Goal: Task Accomplishment & Management: Use online tool/utility

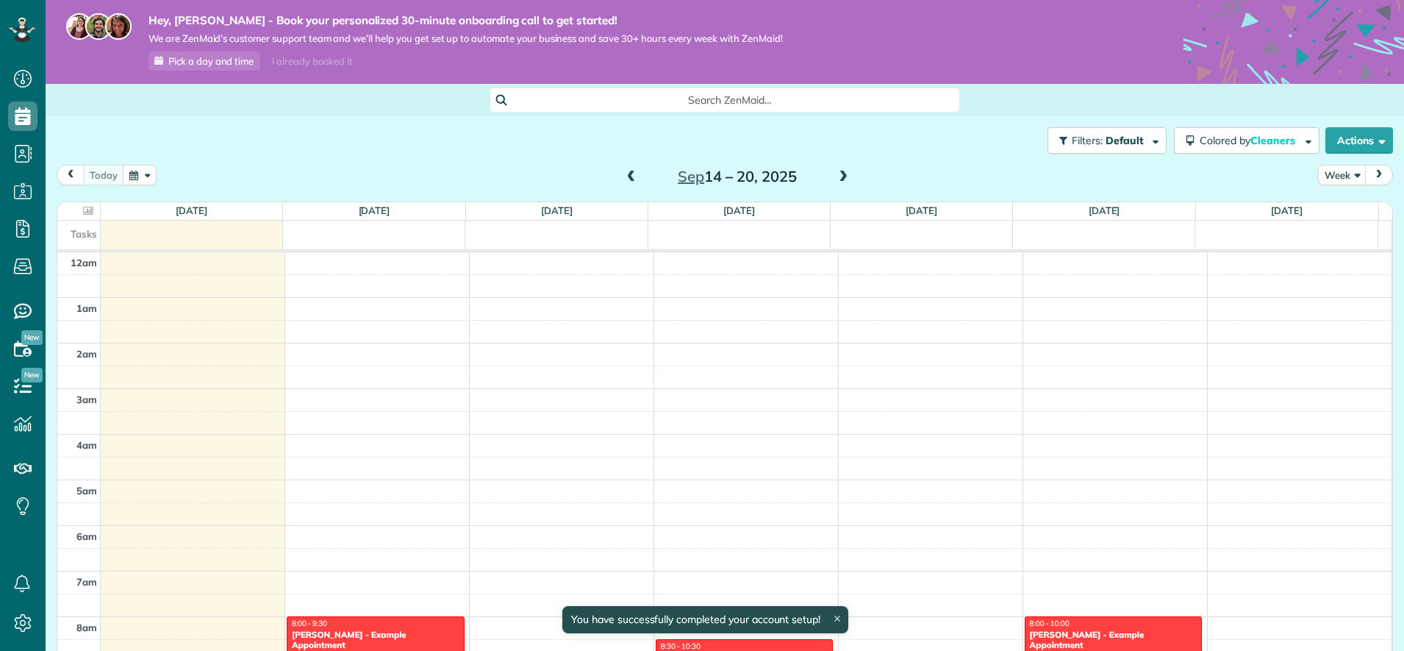
scroll to position [320, 0]
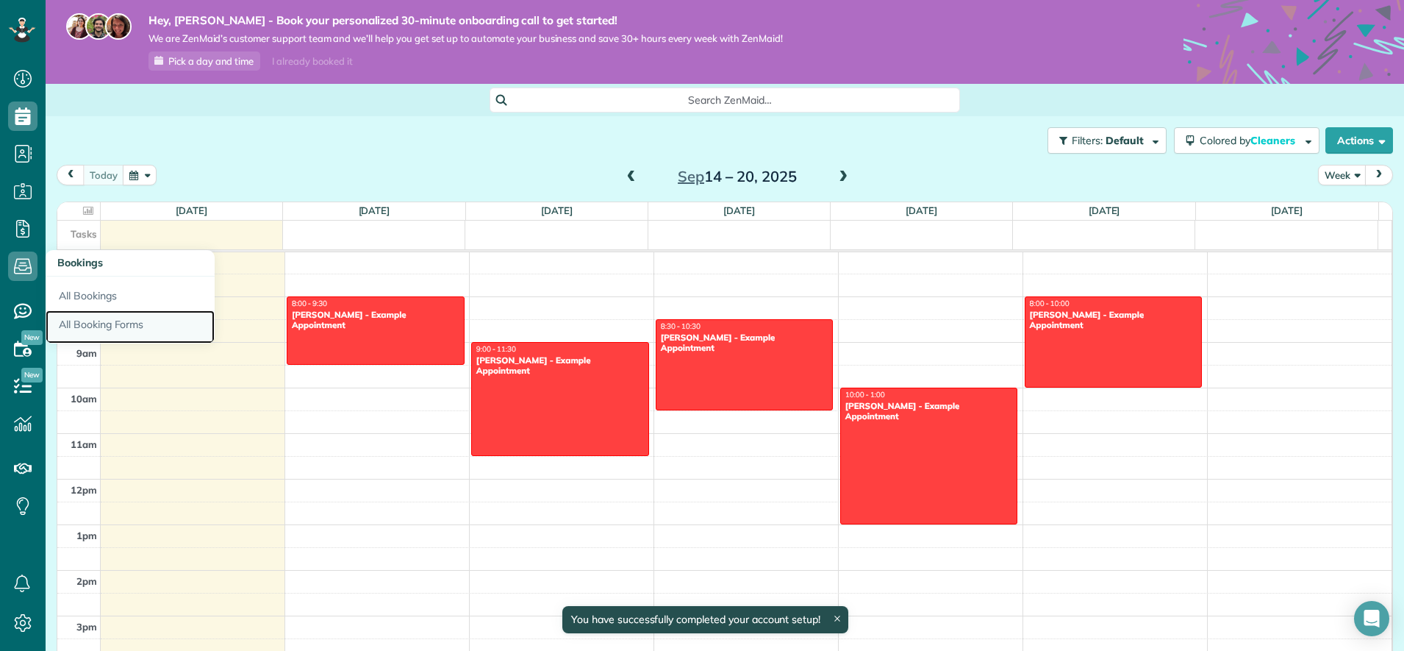
click at [84, 311] on link "All Booking Forms" at bounding box center [130, 327] width 169 height 34
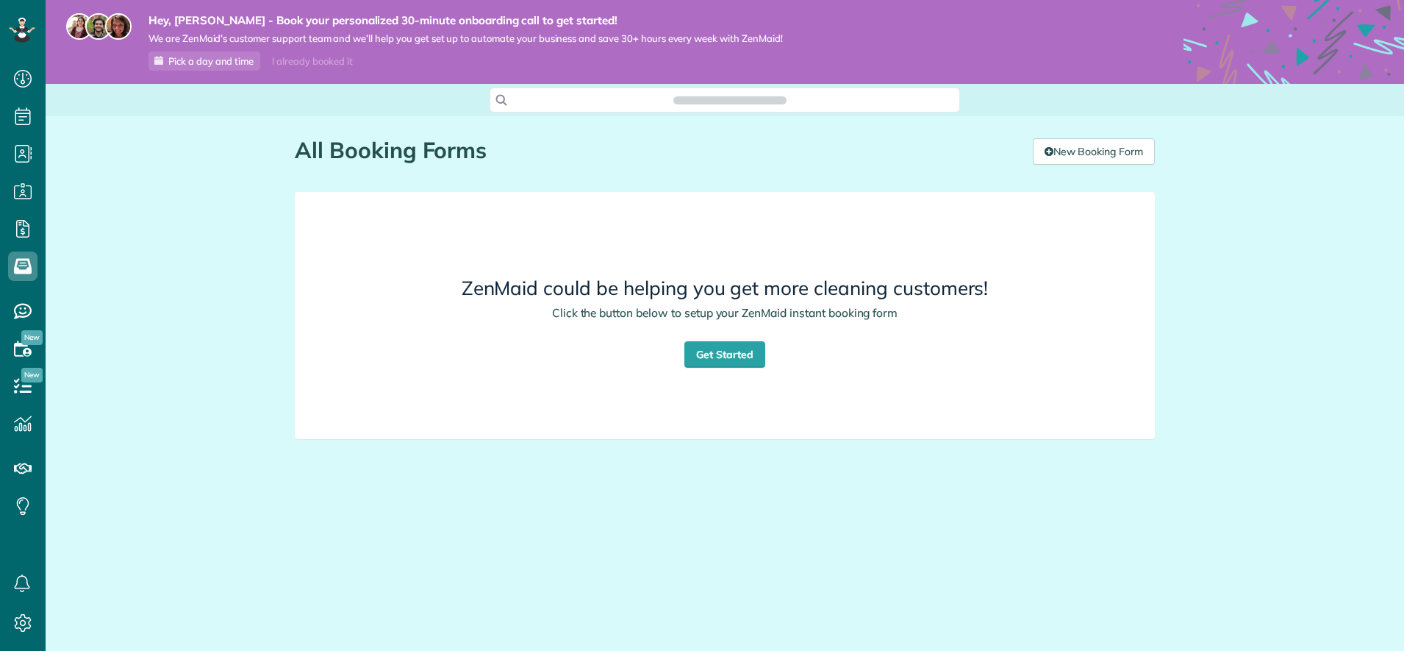
scroll to position [7, 7]
click at [709, 348] on link "Get Started" at bounding box center [724, 354] width 81 height 26
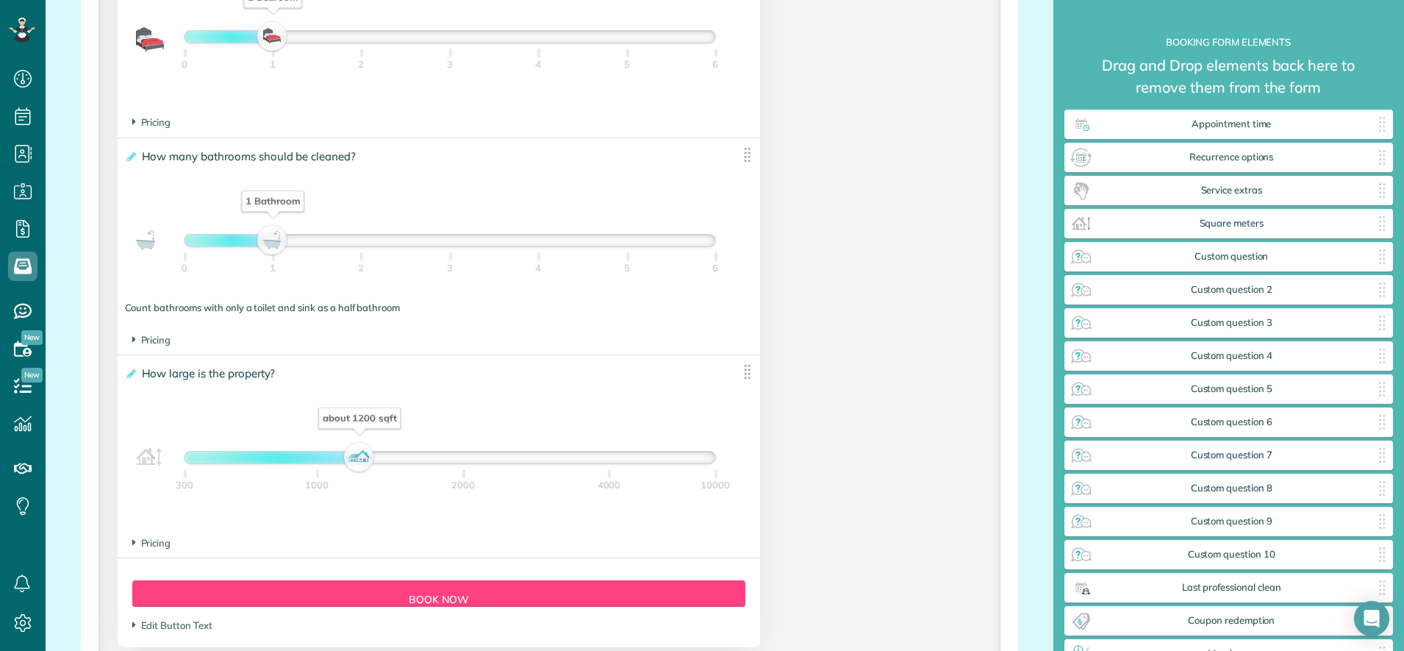
scroll to position [1103, 0]
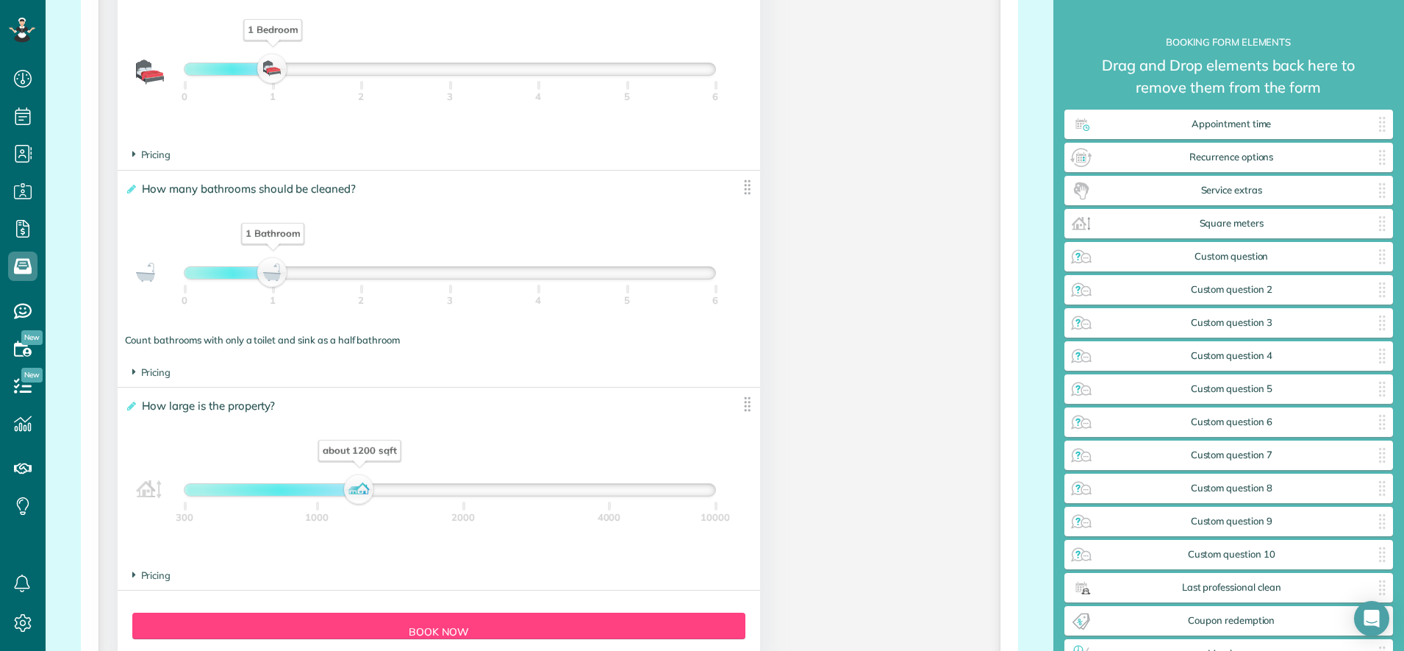
click at [738, 401] on img at bounding box center [747, 404] width 18 height 18
click at [748, 399] on img at bounding box center [747, 404] width 18 height 18
click at [738, 400] on img at bounding box center [747, 404] width 18 height 18
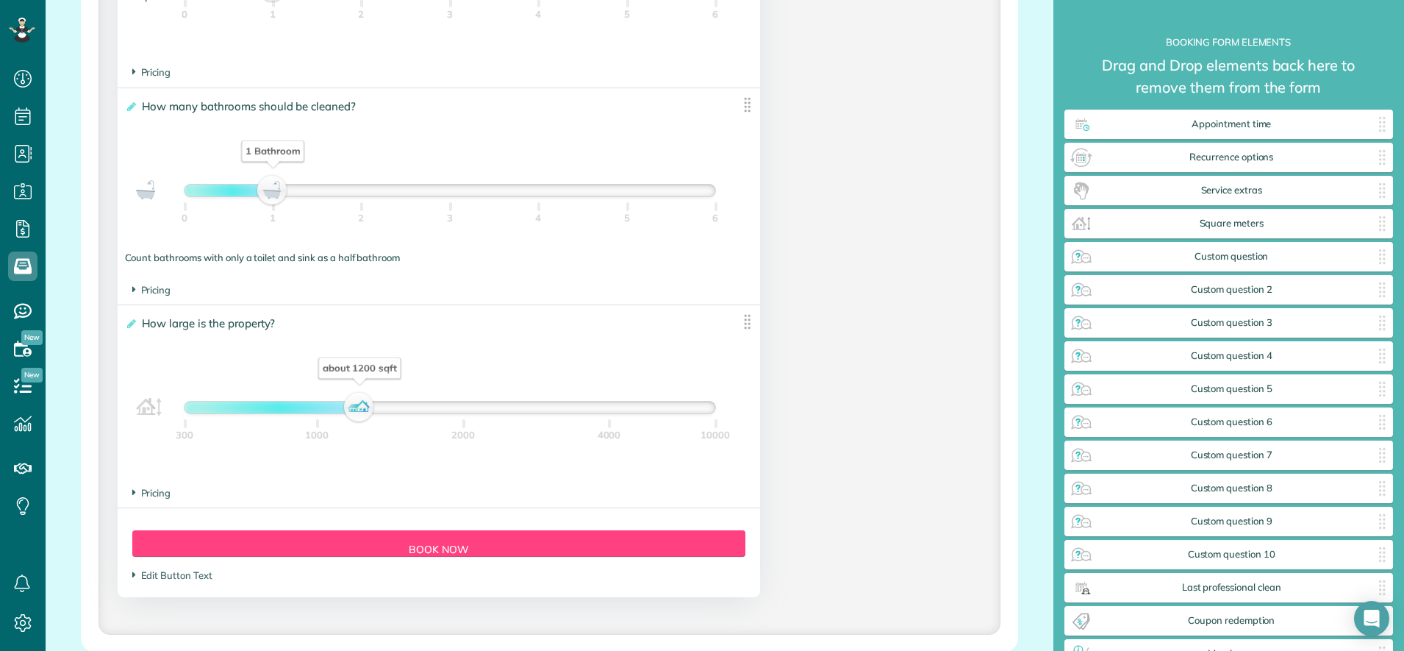
scroll to position [1357, 0]
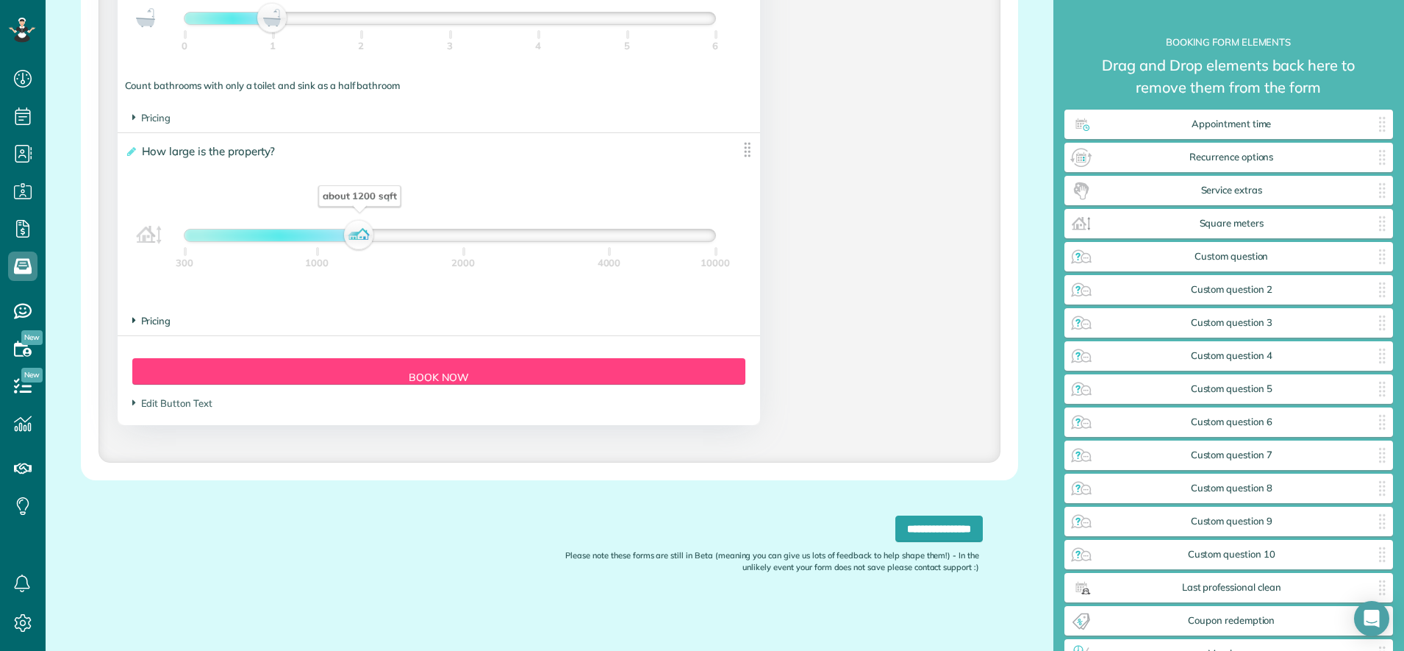
click at [149, 325] on span "Pricing" at bounding box center [151, 321] width 39 height 12
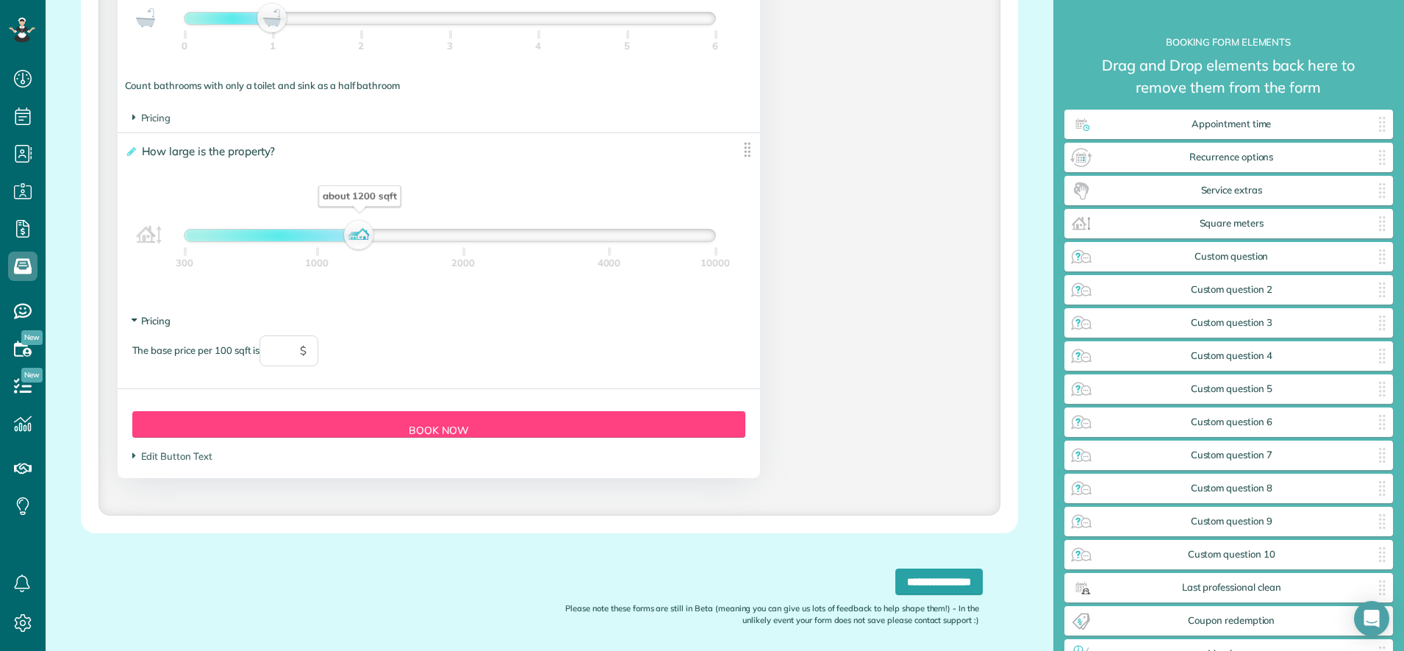
click at [146, 326] on span "Pricing" at bounding box center [151, 321] width 39 height 12
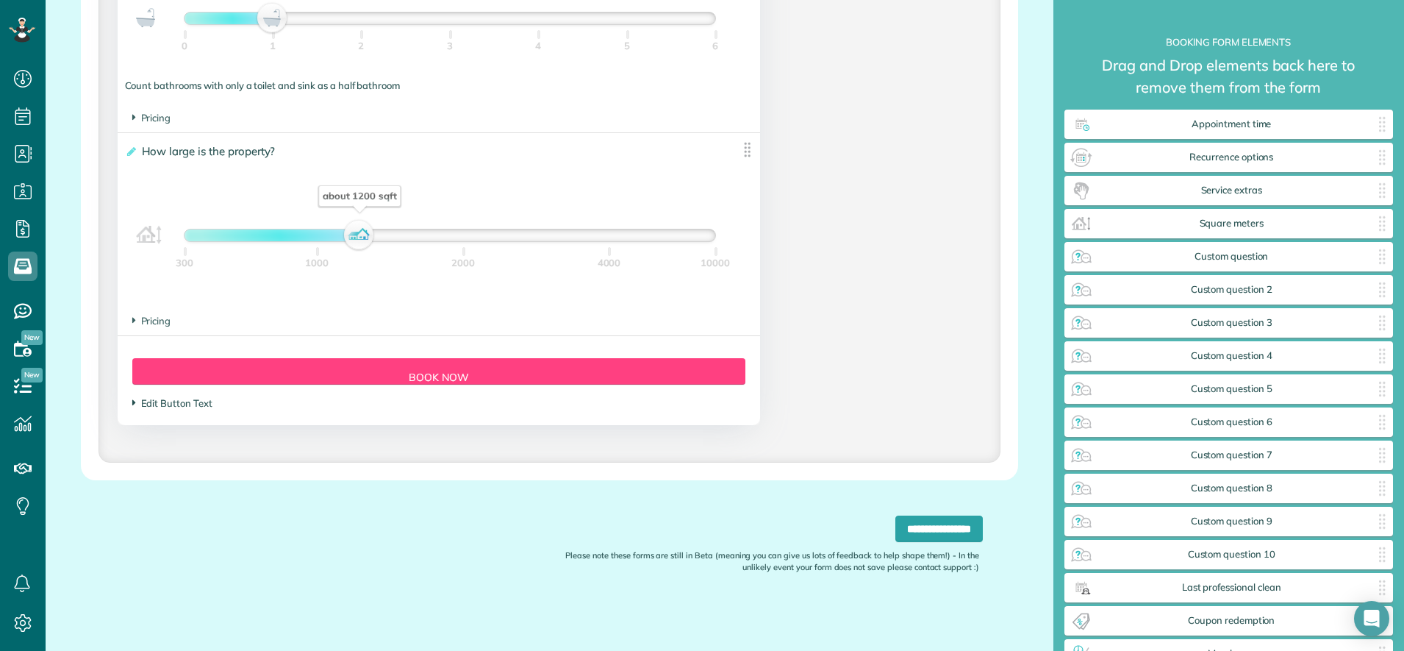
click at [171, 404] on span "Edit Button Text" at bounding box center [172, 403] width 80 height 12
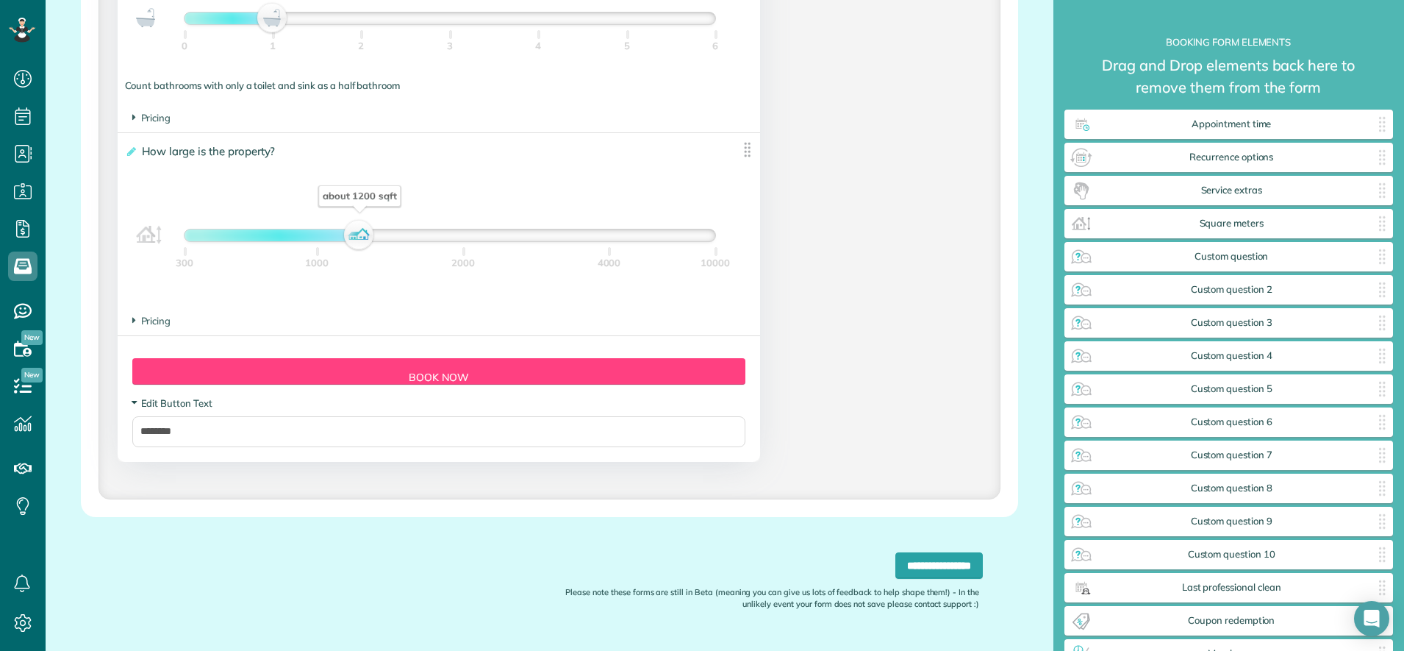
click at [171, 404] on span "Edit Button Text" at bounding box center [172, 403] width 80 height 12
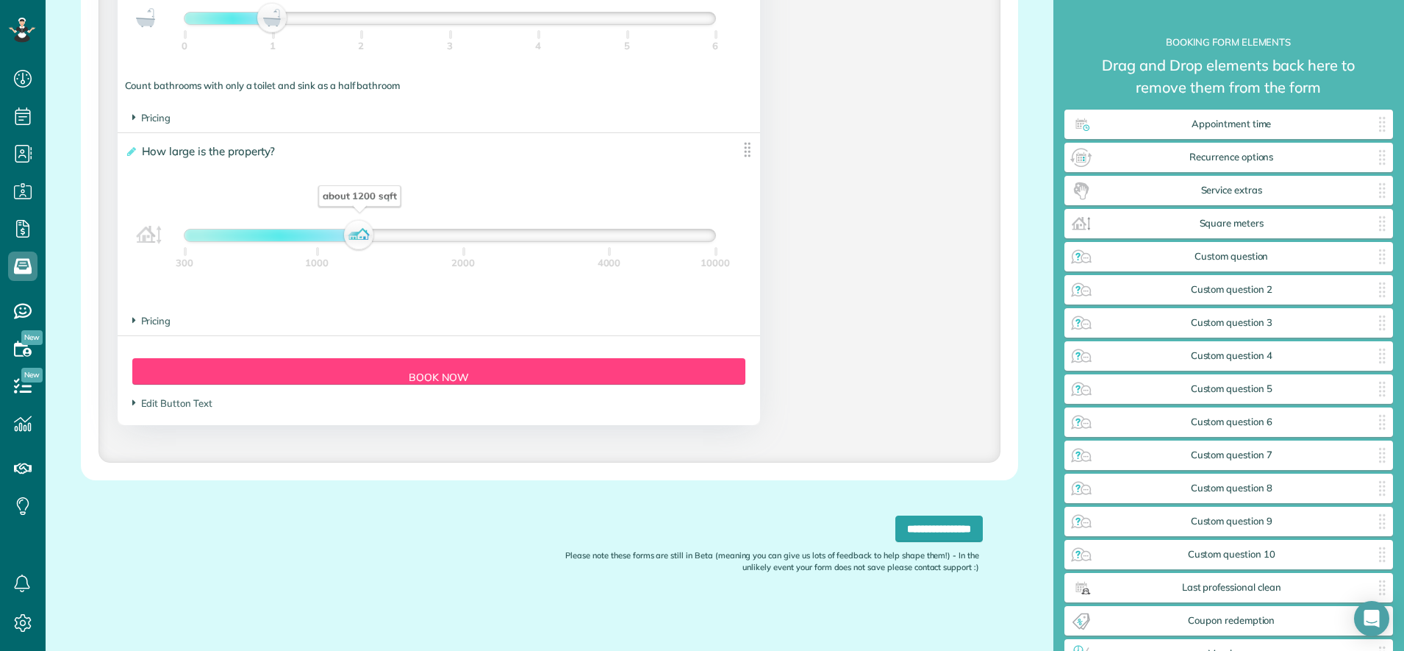
click at [135, 326] on section "Pricing The base price per 100 sqft is $" at bounding box center [438, 321] width 613 height 14
click at [136, 319] on span "Pricing" at bounding box center [151, 321] width 39 height 12
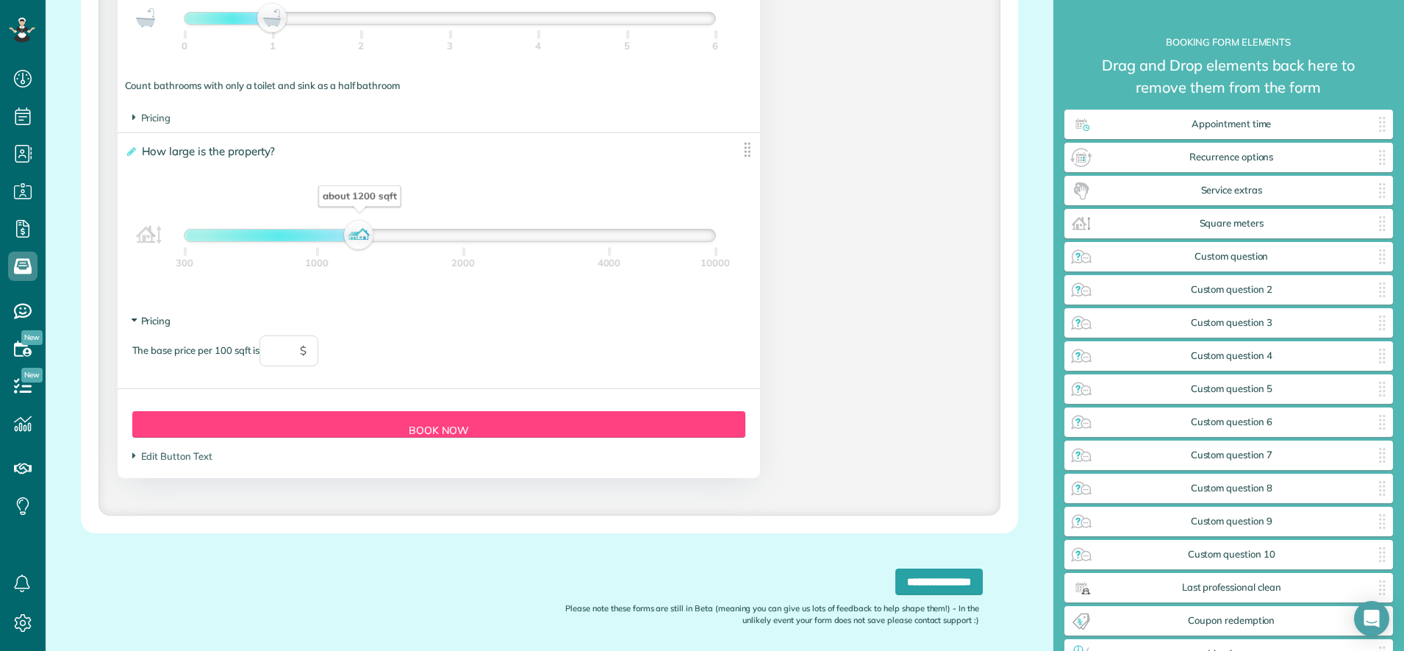
click at [136, 319] on icon at bounding box center [134, 320] width 12 height 4
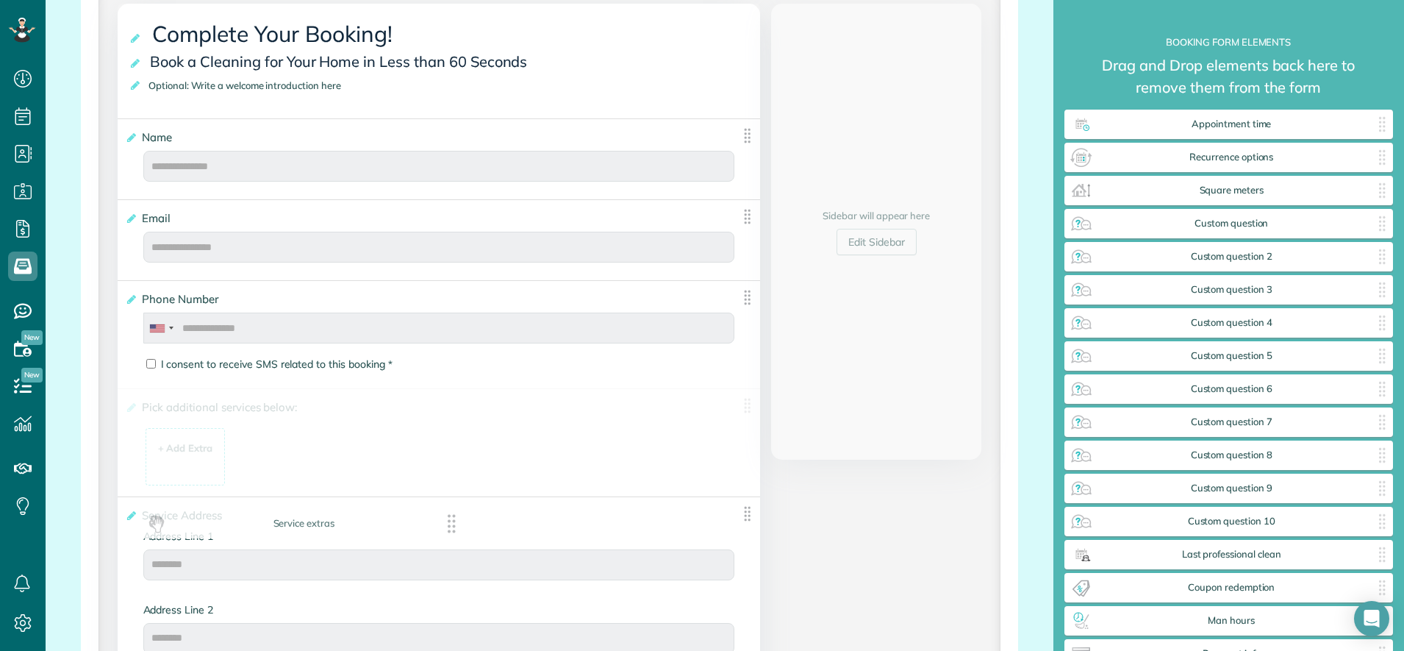
scroll to position [346, 0]
drag, startPoint x: 1170, startPoint y: 188, endPoint x: 270, endPoint y: 483, distance: 947.5
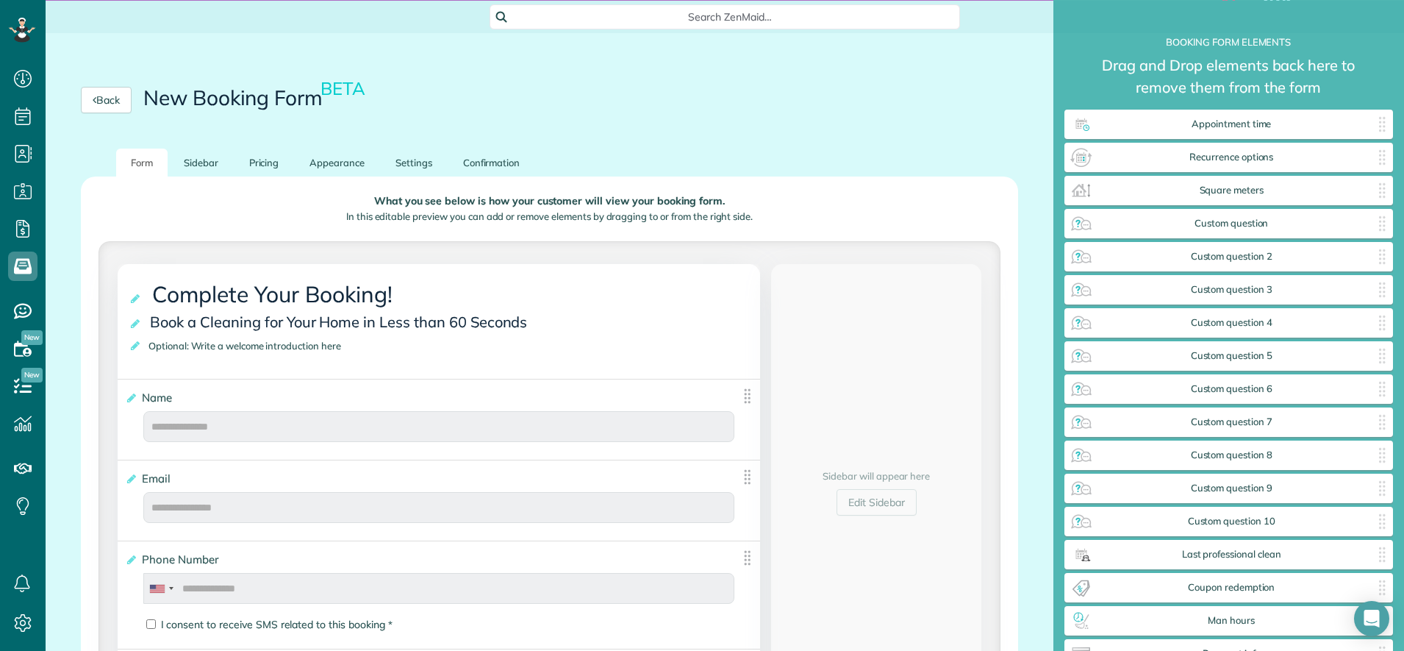
scroll to position [0, 0]
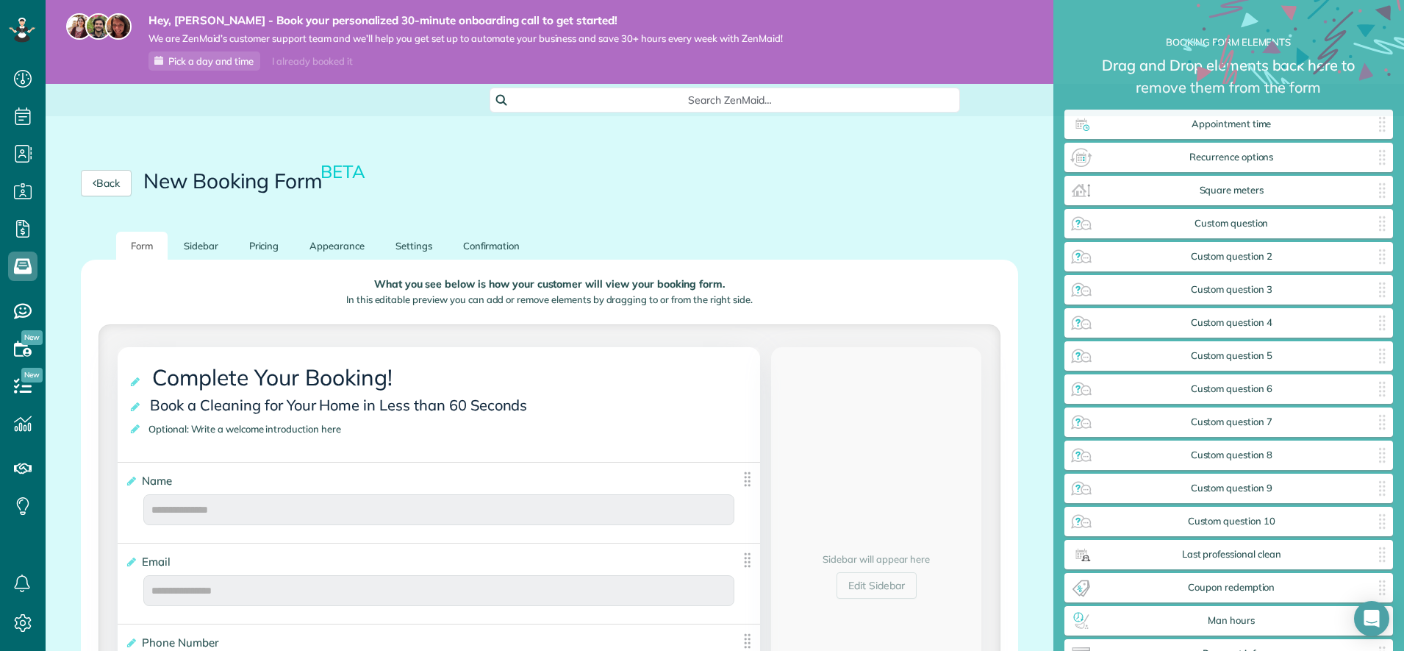
click at [320, 223] on div "Back New Booking Form BETA" at bounding box center [550, 183] width 1008 height 97
click at [332, 247] on link "Appearance" at bounding box center [337, 246] width 85 height 29
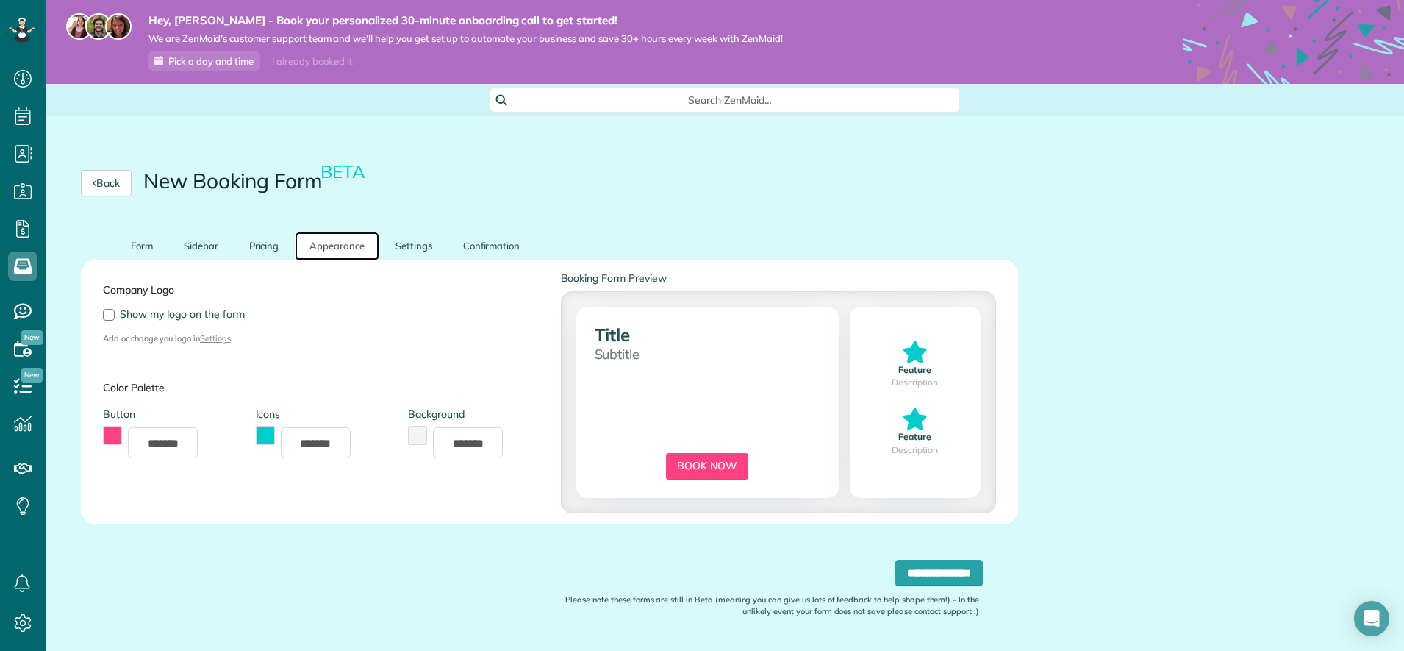
scroll to position [44, 0]
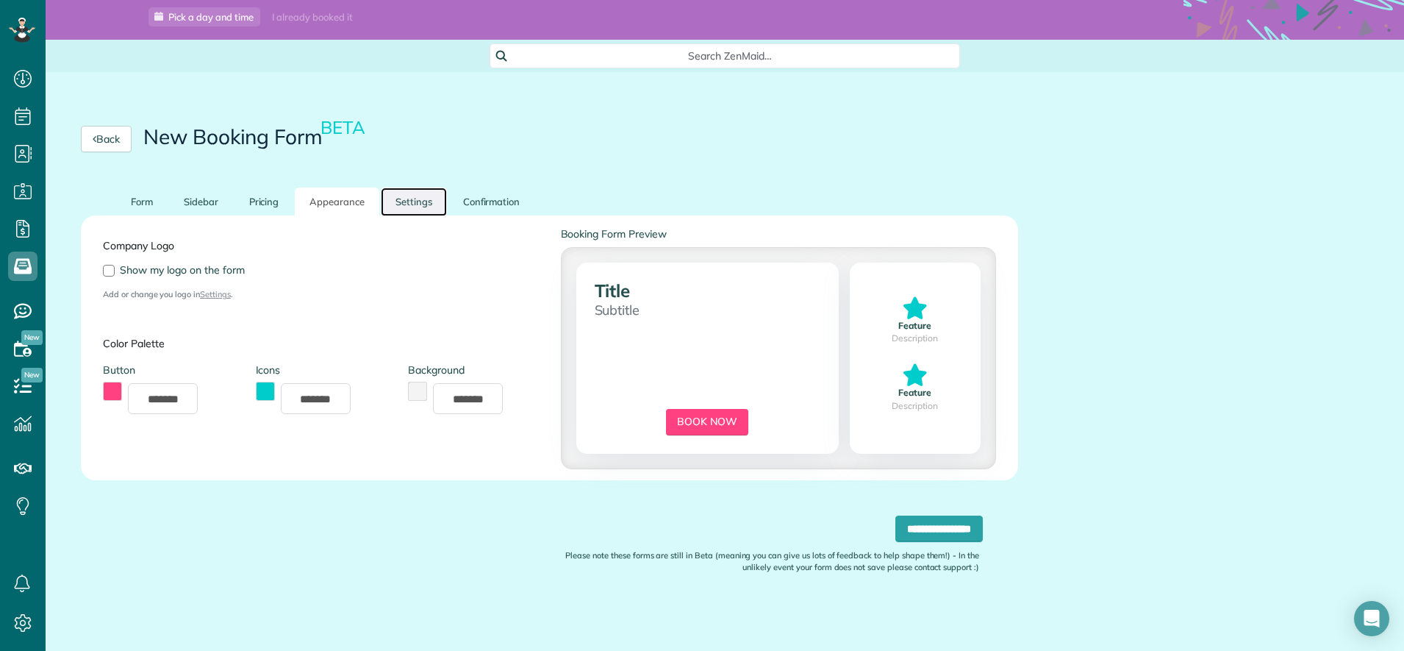
click at [411, 208] on link "Settings" at bounding box center [414, 201] width 66 height 29
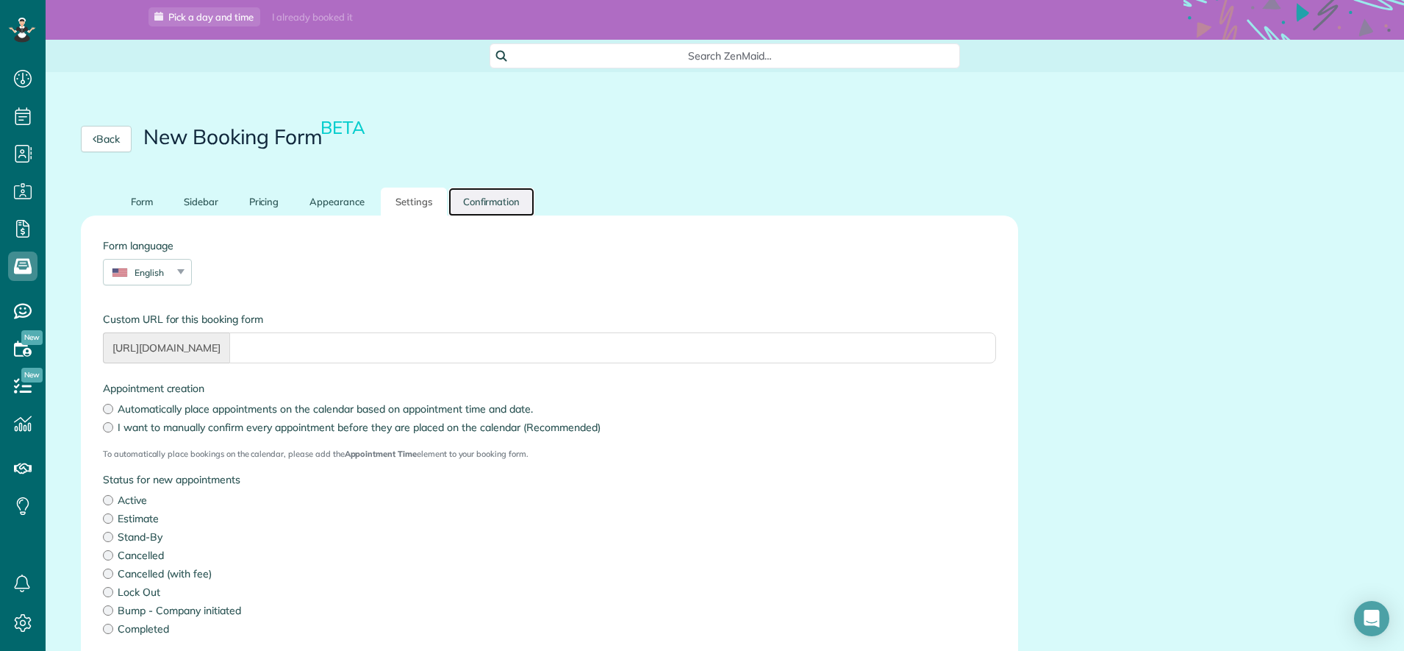
click at [490, 203] on link "Confirmation" at bounding box center [491, 201] width 87 height 29
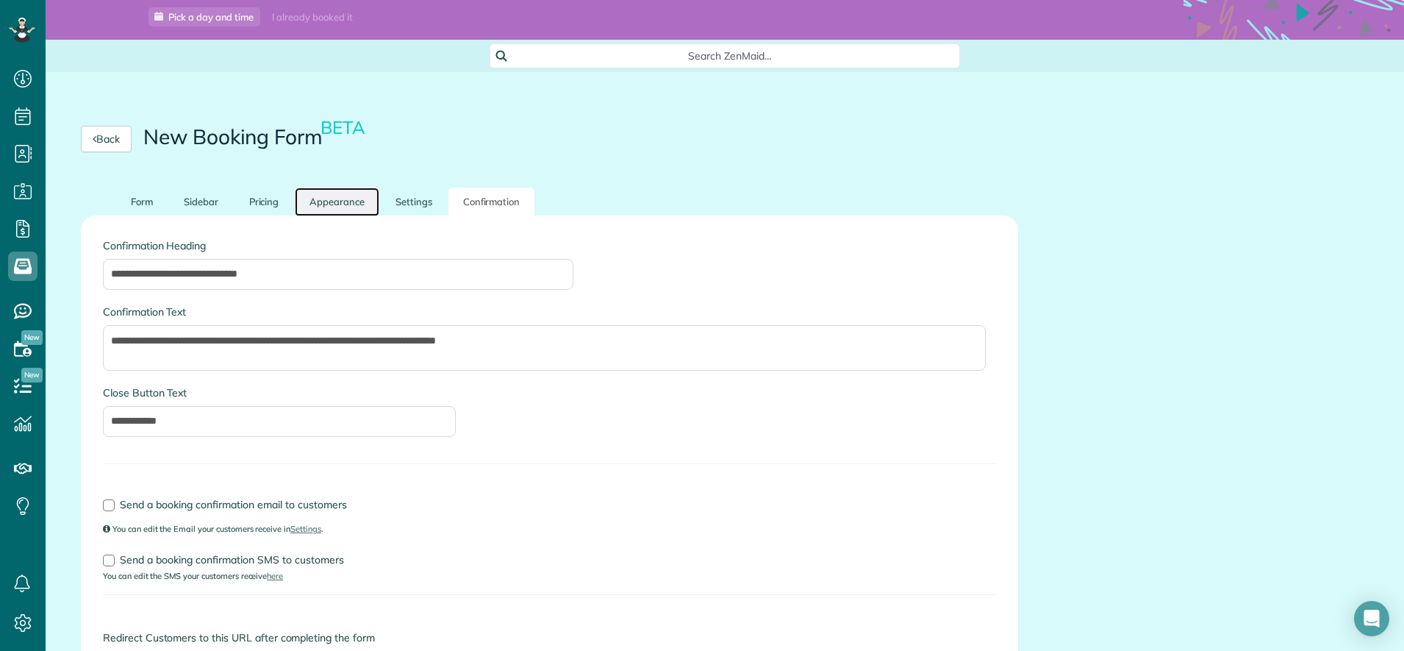
click at [351, 206] on link "Appearance" at bounding box center [337, 201] width 85 height 29
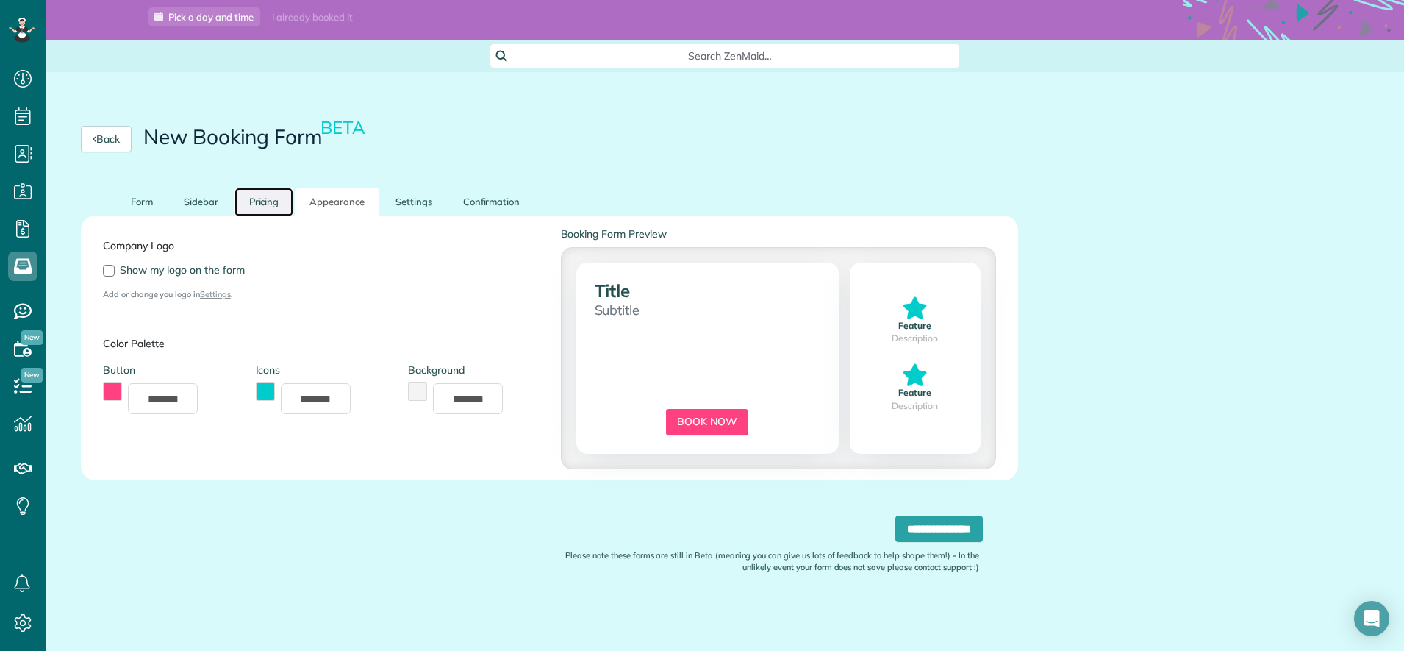
click at [282, 207] on link "Pricing" at bounding box center [264, 201] width 60 height 29
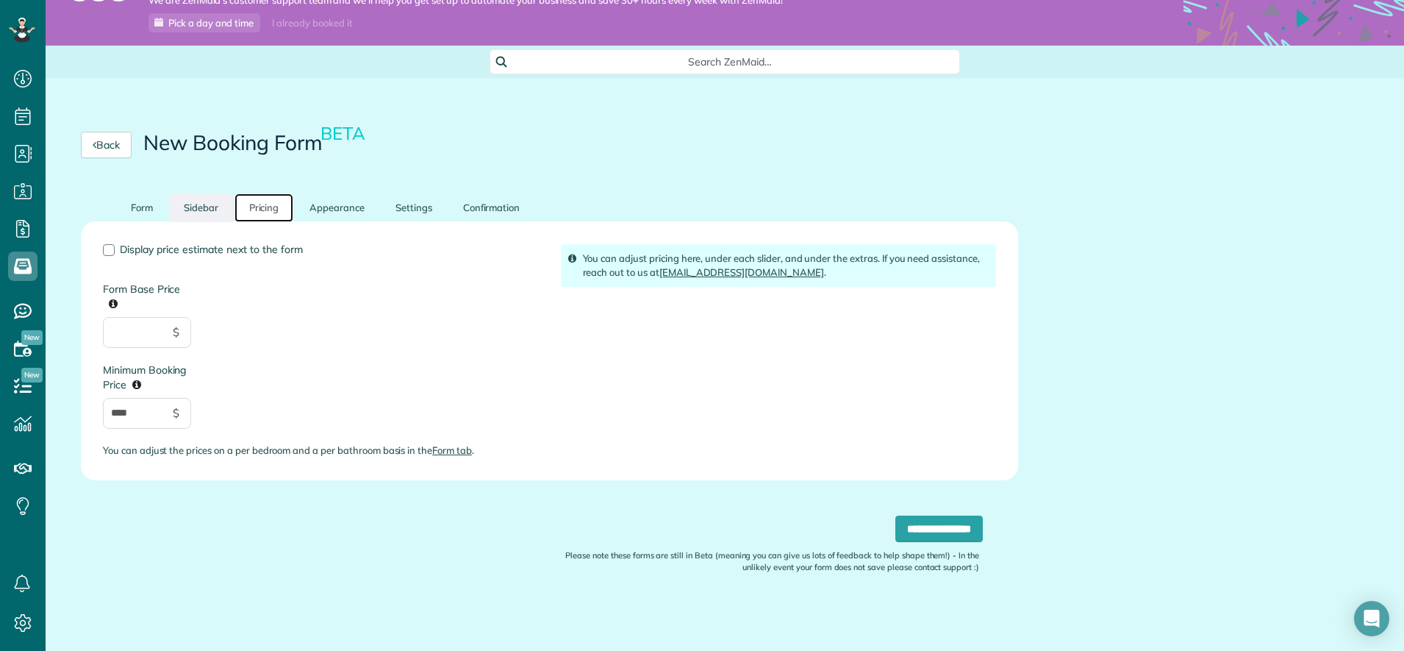
scroll to position [38, 0]
click at [217, 215] on link "Sidebar" at bounding box center [201, 207] width 64 height 29
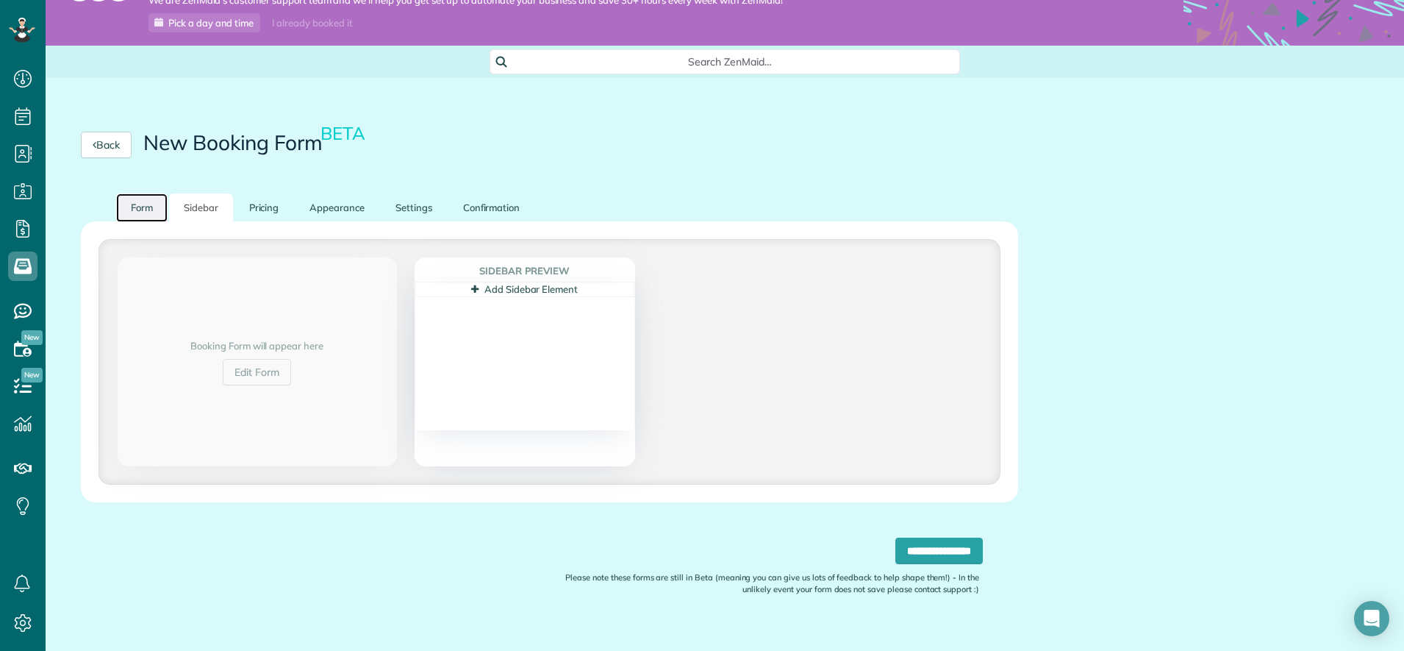
click at [162, 211] on link "Form" at bounding box center [141, 207] width 51 height 29
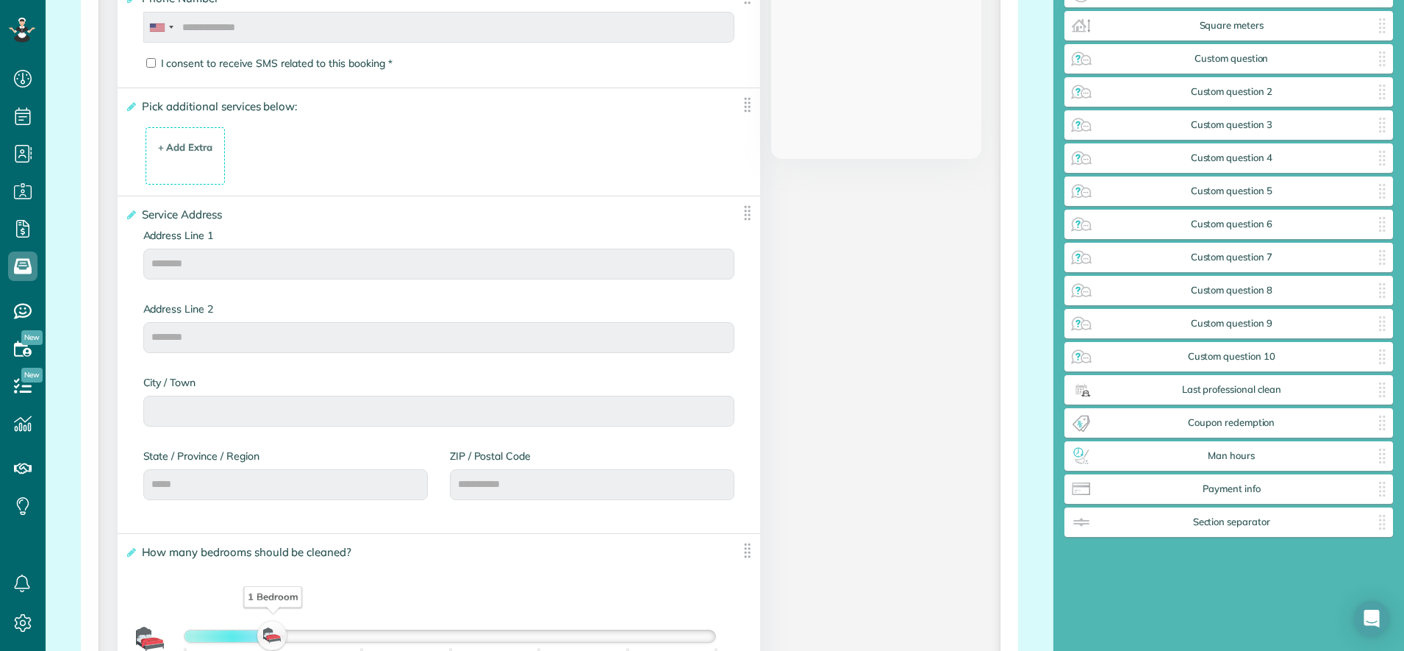
scroll to position [406, 0]
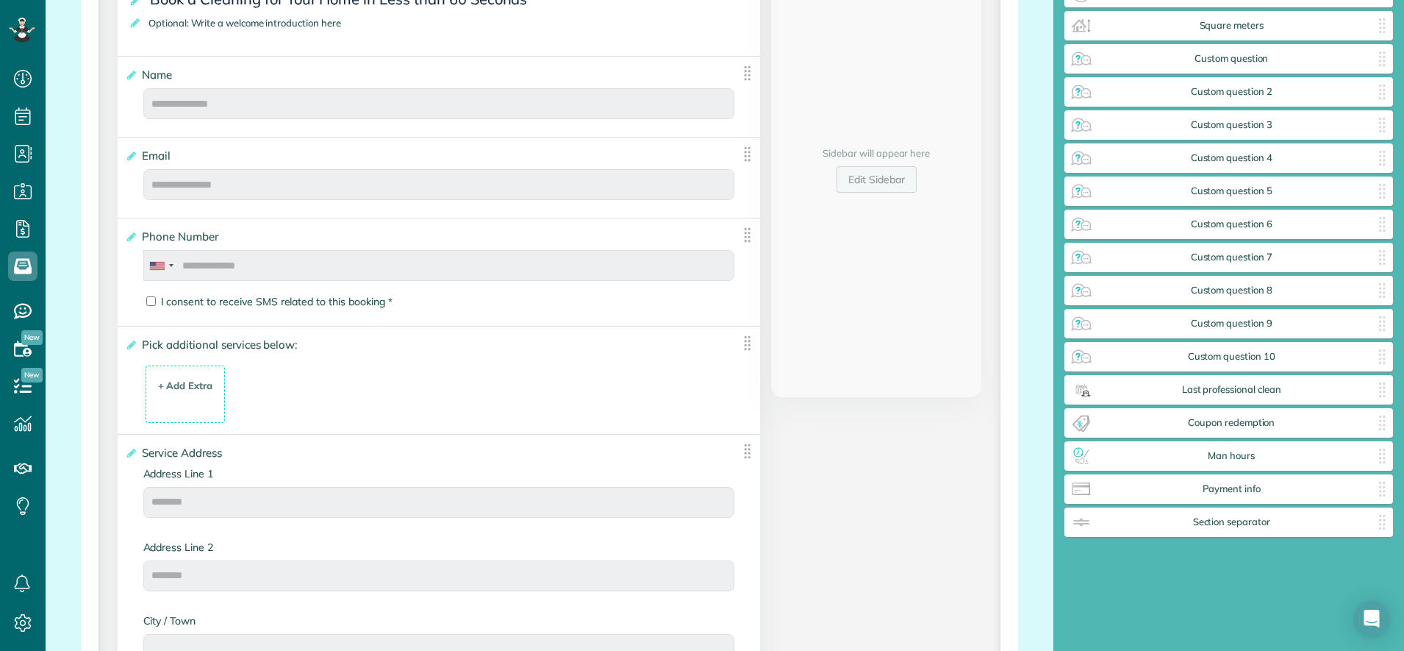
click at [862, 180] on link "Edit Sidebar" at bounding box center [877, 179] width 80 height 26
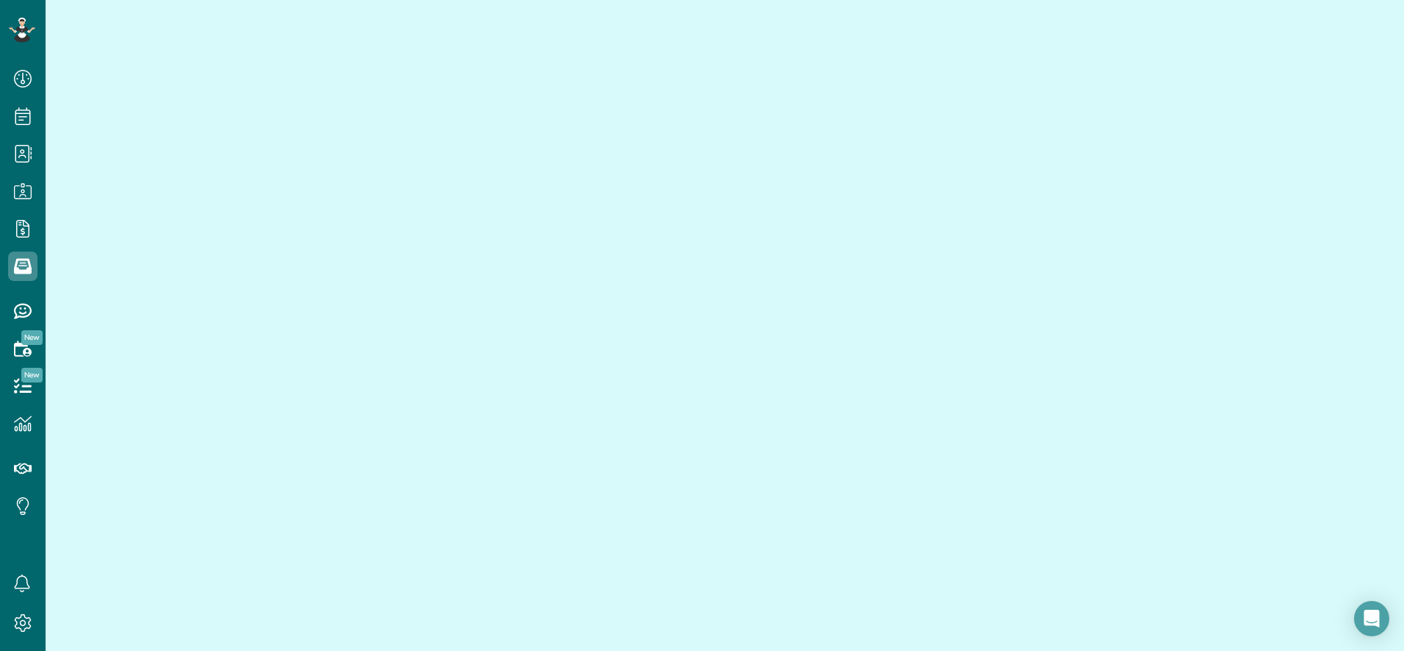
scroll to position [61, 0]
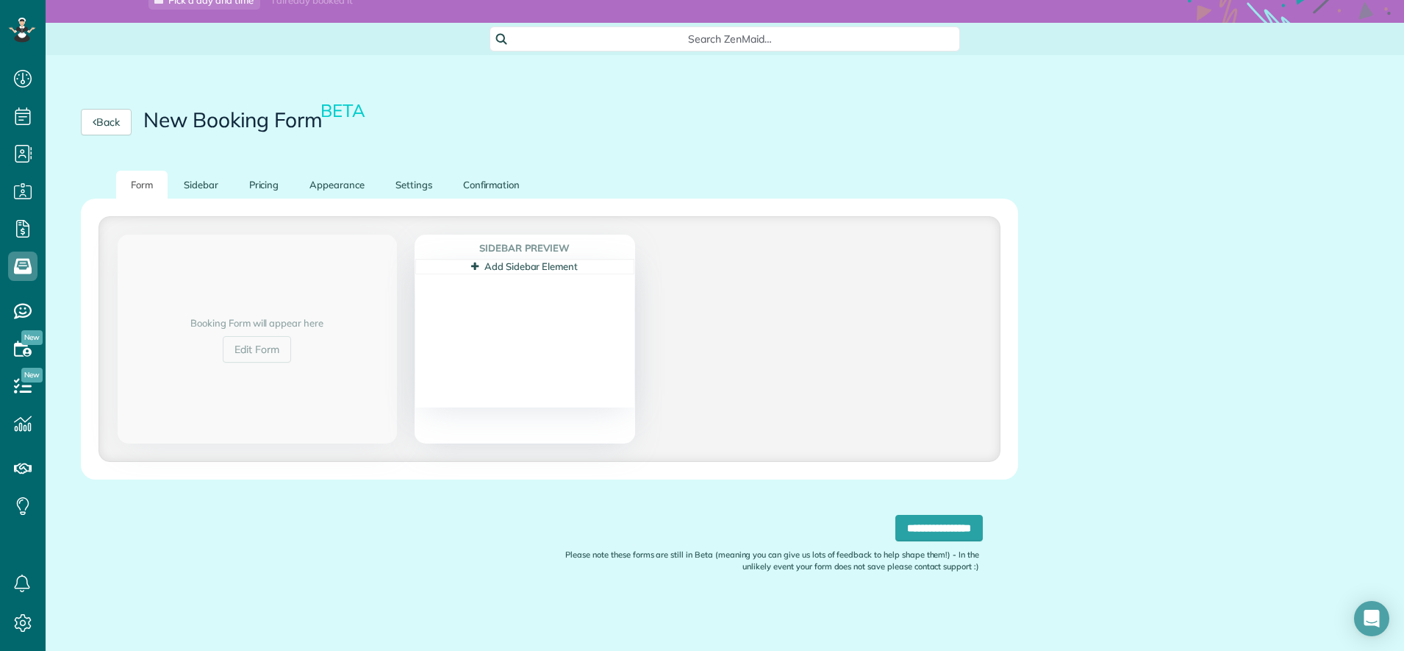
click at [476, 269] on icon at bounding box center [474, 267] width 7 height 10
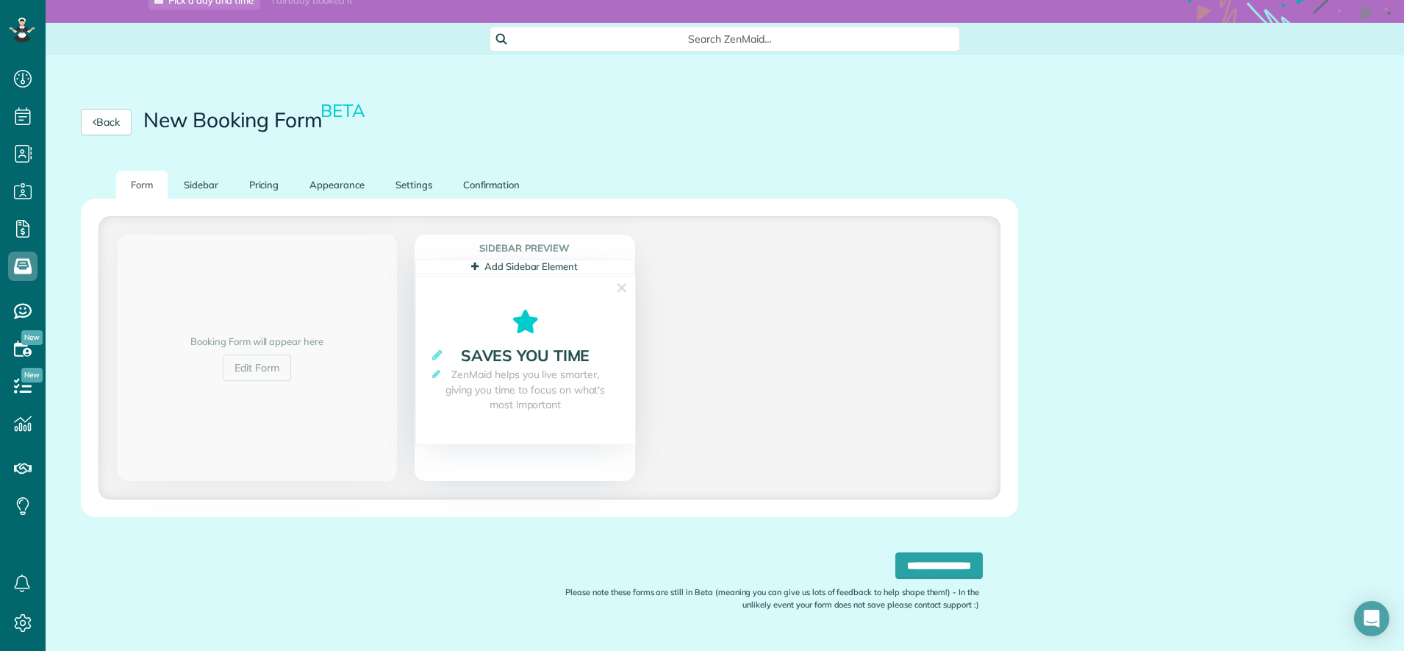
click at [488, 268] on link "Add Sidebar Element" at bounding box center [524, 266] width 107 height 12
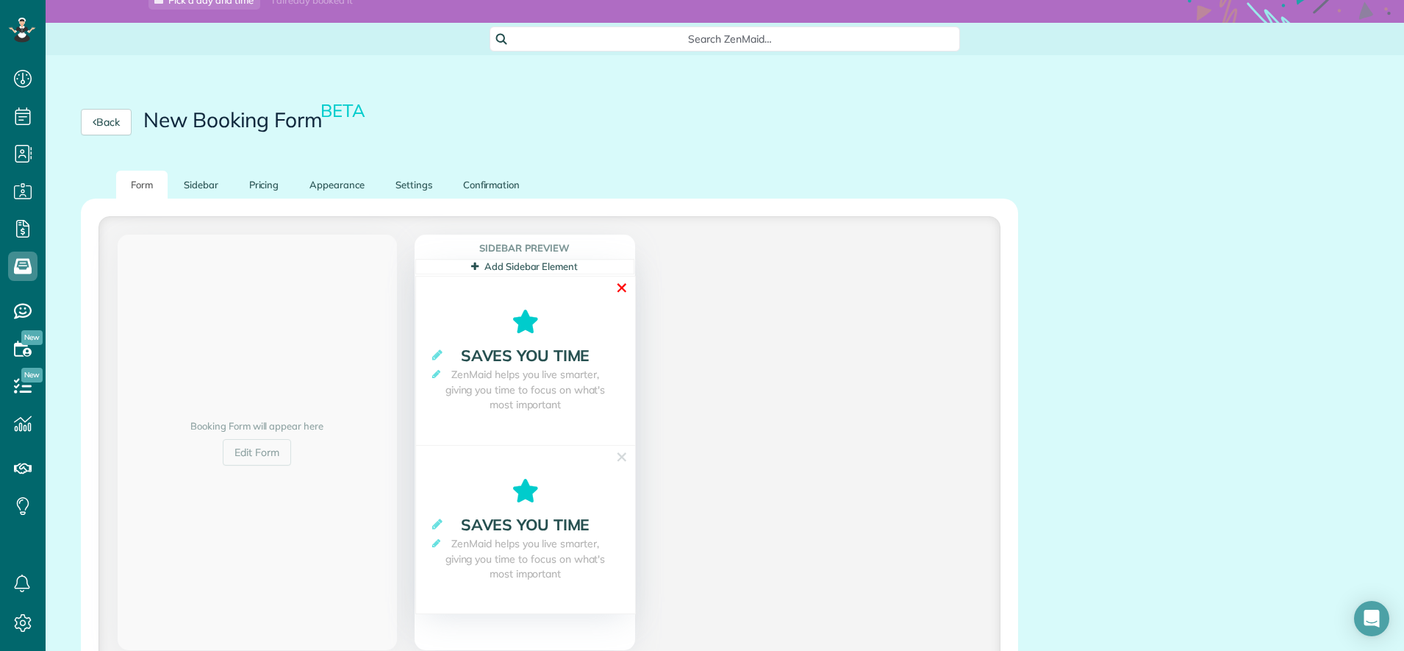
click at [627, 284] on link "✕" at bounding box center [621, 287] width 13 height 23
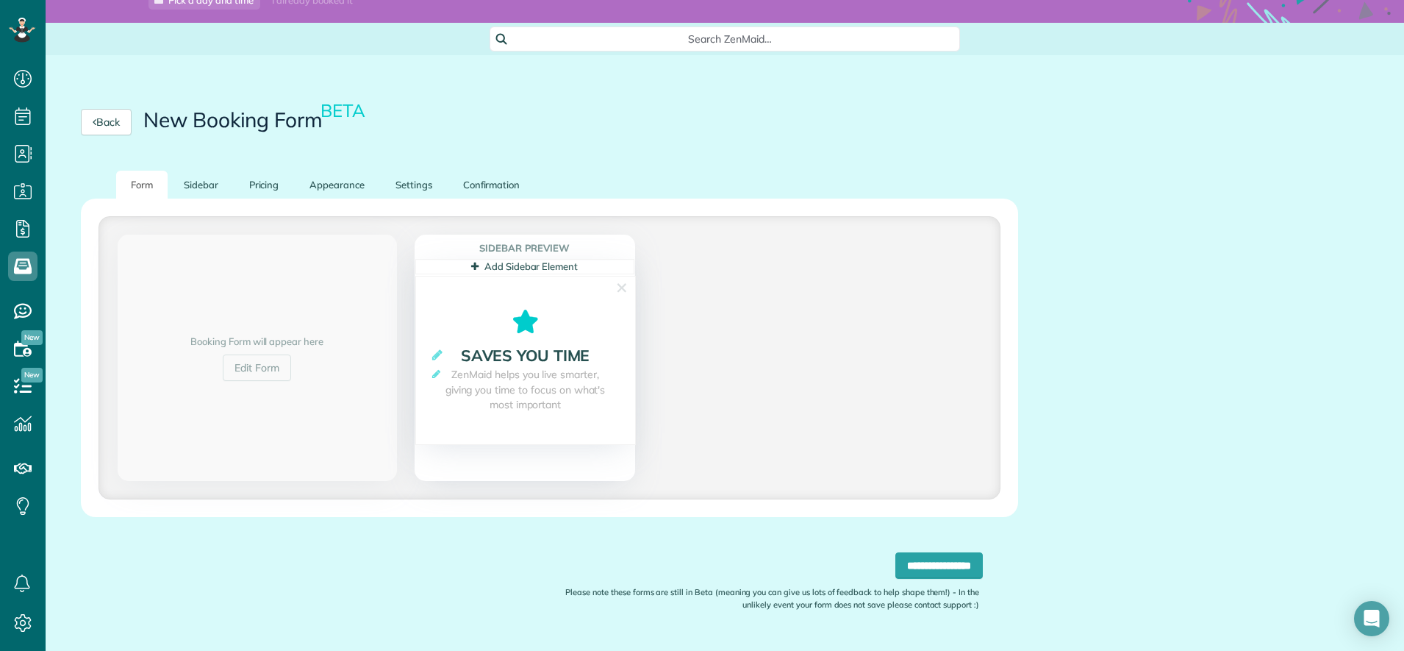
click at [629, 284] on section "**********" at bounding box center [525, 360] width 221 height 169
click at [625, 284] on link "✕" at bounding box center [621, 287] width 13 height 23
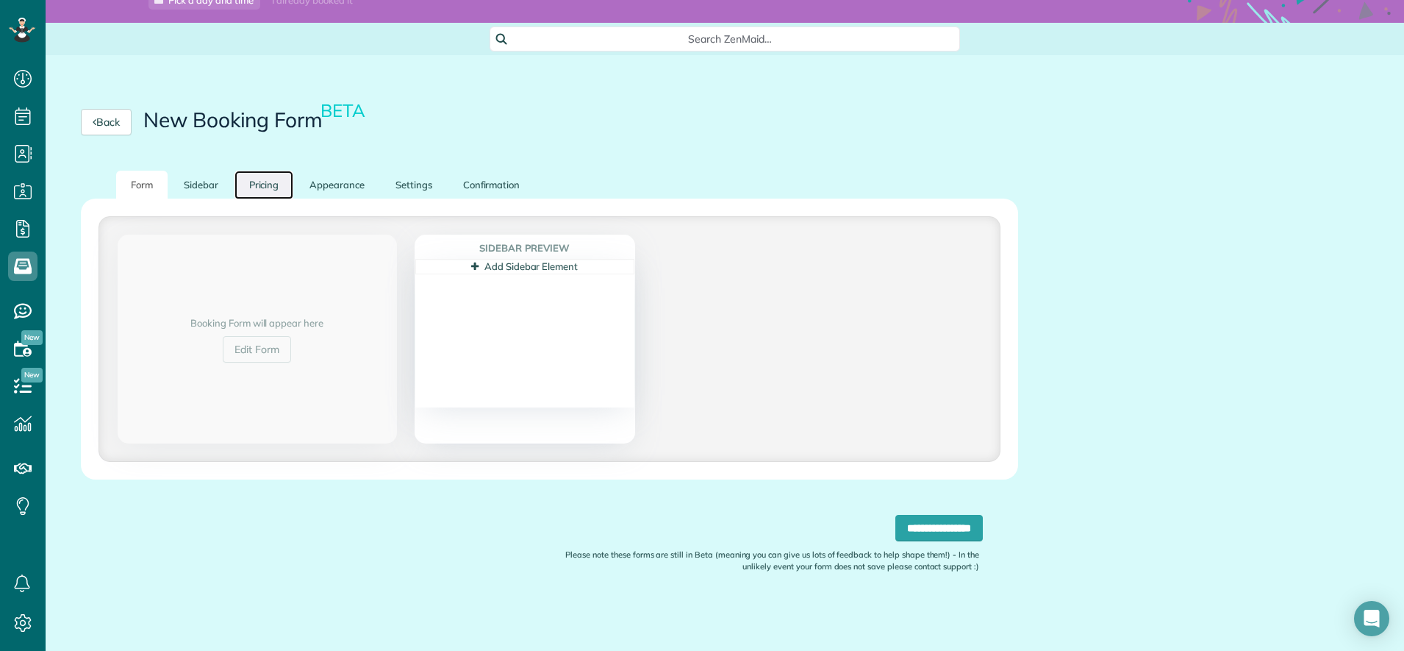
click at [289, 183] on link "Pricing" at bounding box center [264, 185] width 60 height 29
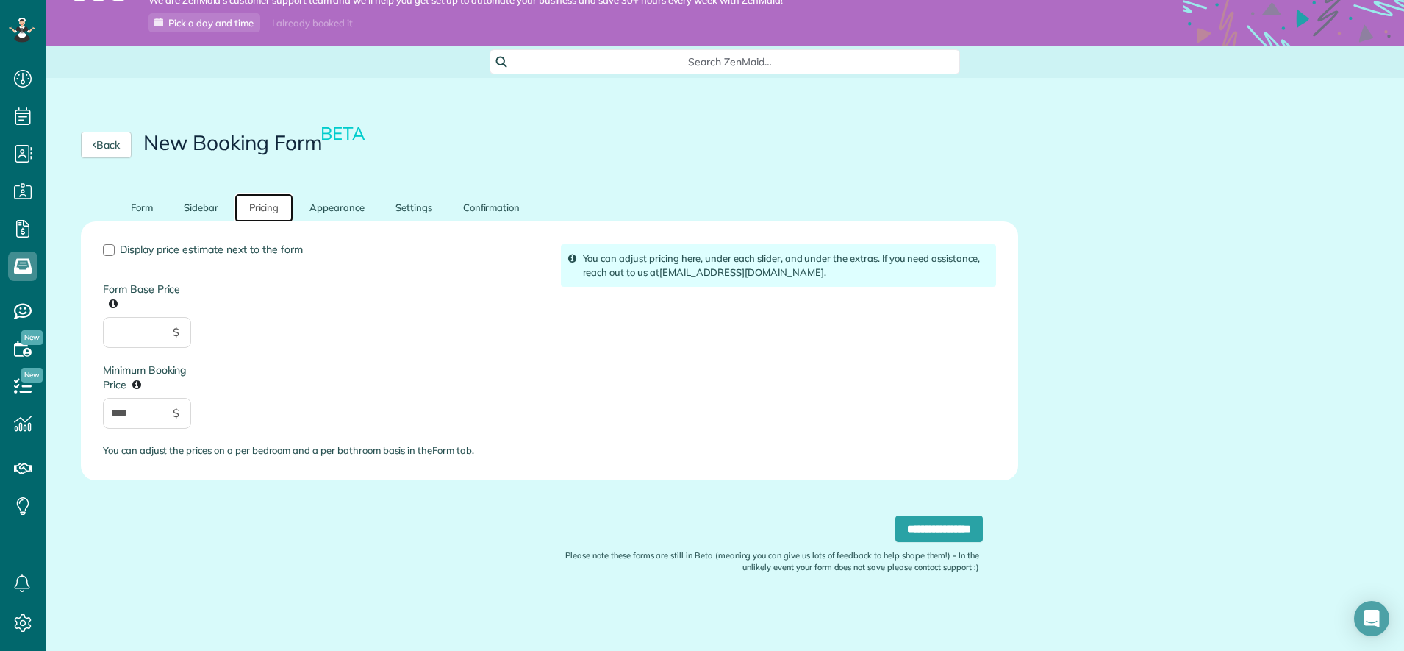
scroll to position [38, 0]
click at [127, 211] on link "Form" at bounding box center [141, 207] width 51 height 29
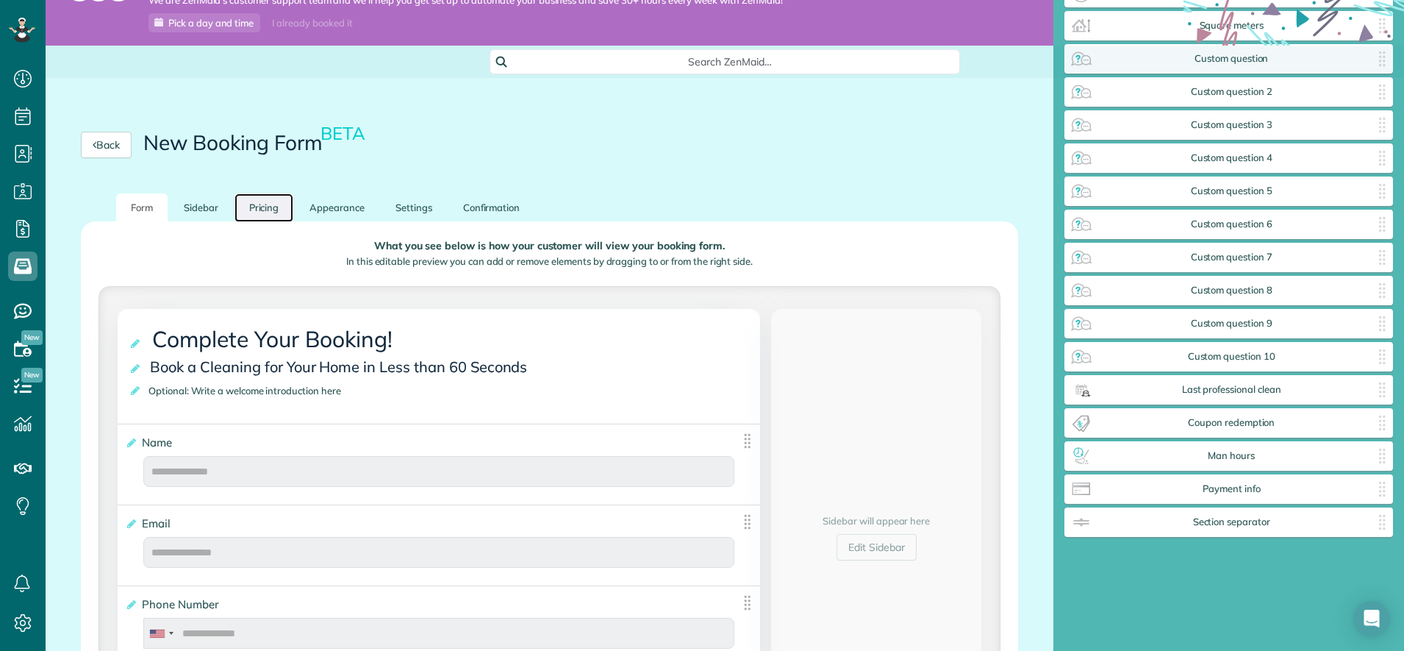
click at [240, 217] on link "Pricing" at bounding box center [264, 207] width 60 height 29
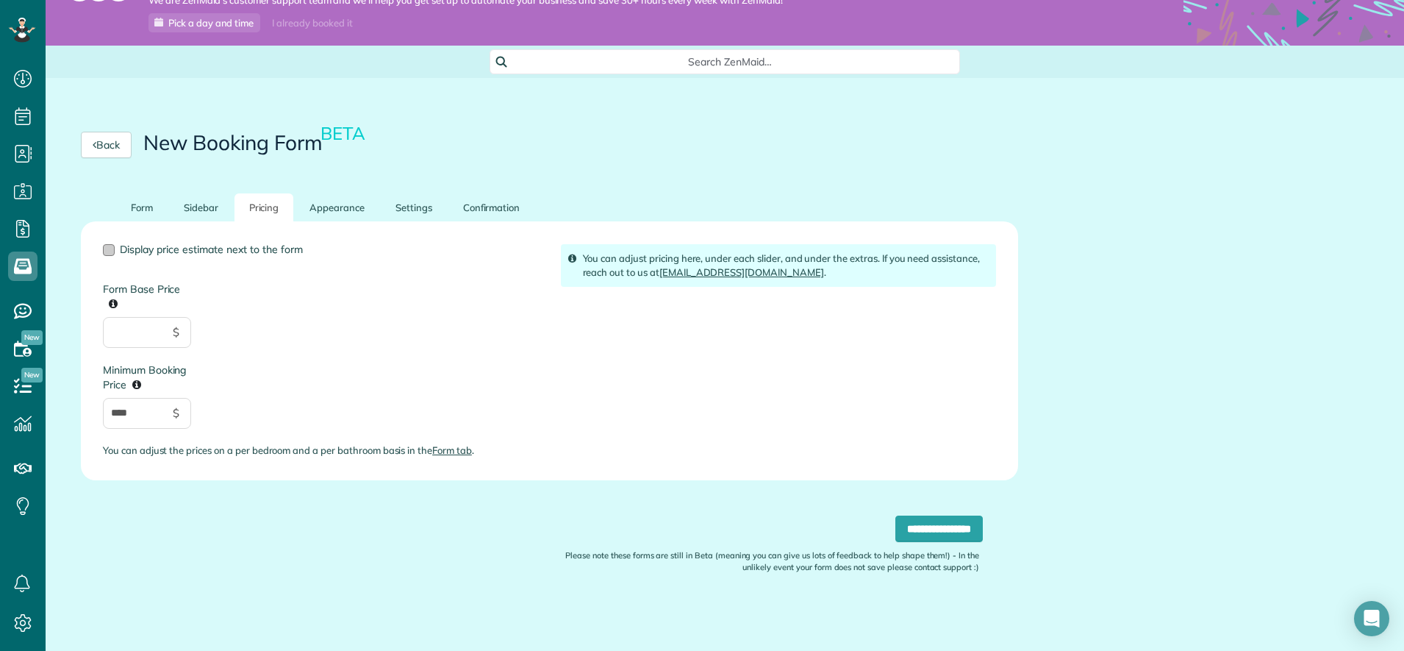
click at [121, 250] on span "Display price estimate next to the form" at bounding box center [211, 249] width 183 height 13
click at [895, 537] on input "**********" at bounding box center [938, 528] width 87 height 26
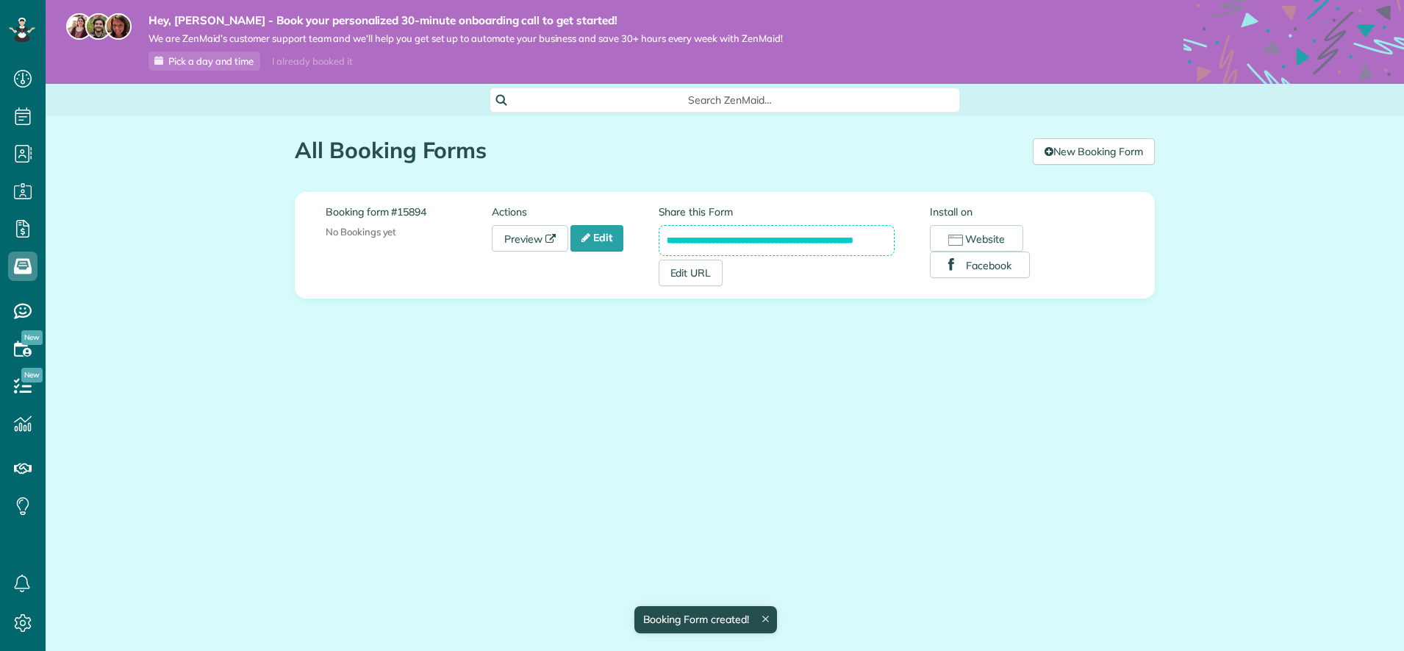
scroll to position [7, 7]
click at [600, 243] on link "Edit" at bounding box center [596, 238] width 53 height 26
click at [534, 237] on link "Preview" at bounding box center [530, 238] width 76 height 26
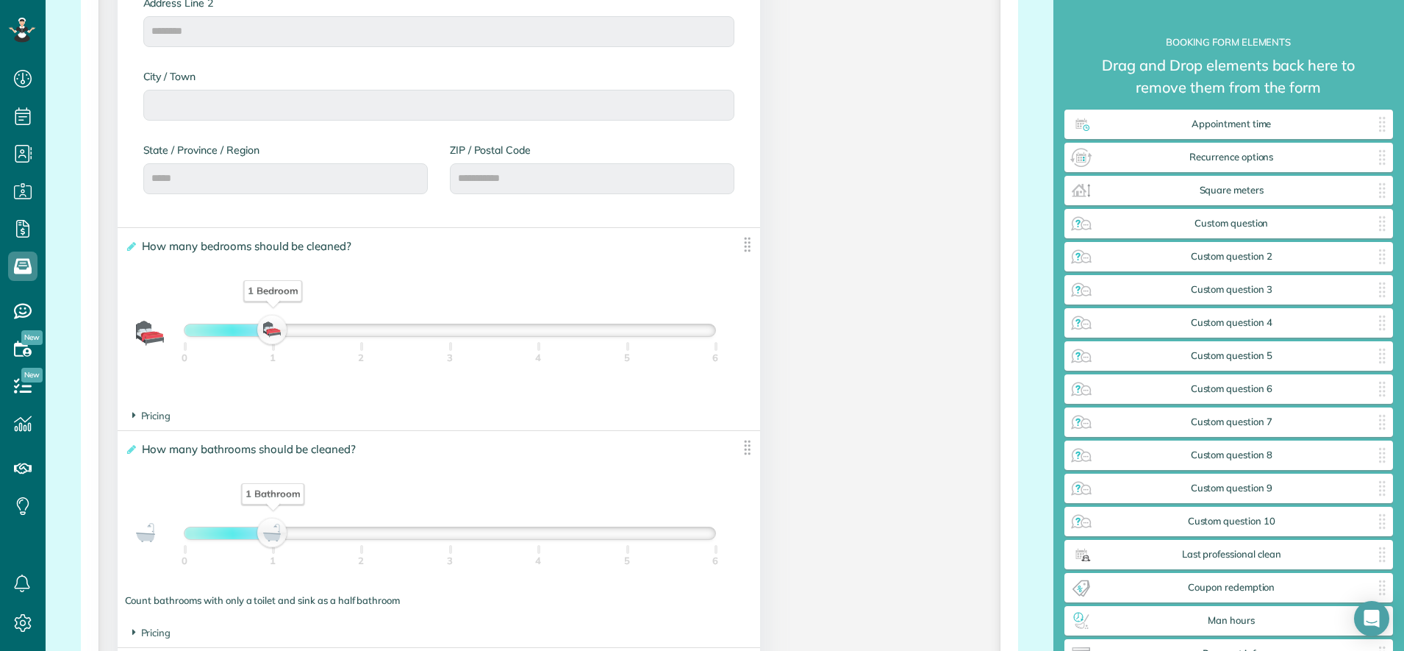
scroll to position [638, 0]
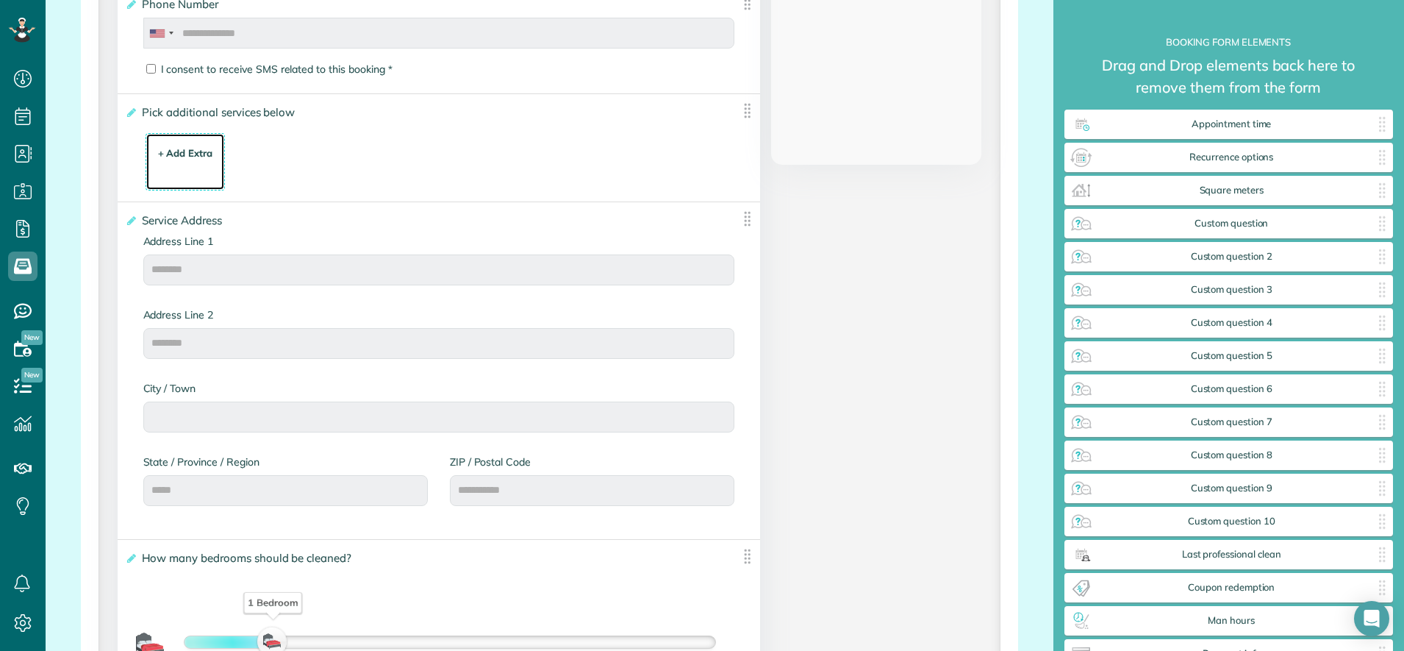
click at [162, 143] on div "+ Add Extra $ 34 . 99" at bounding box center [186, 163] width 64 height 40
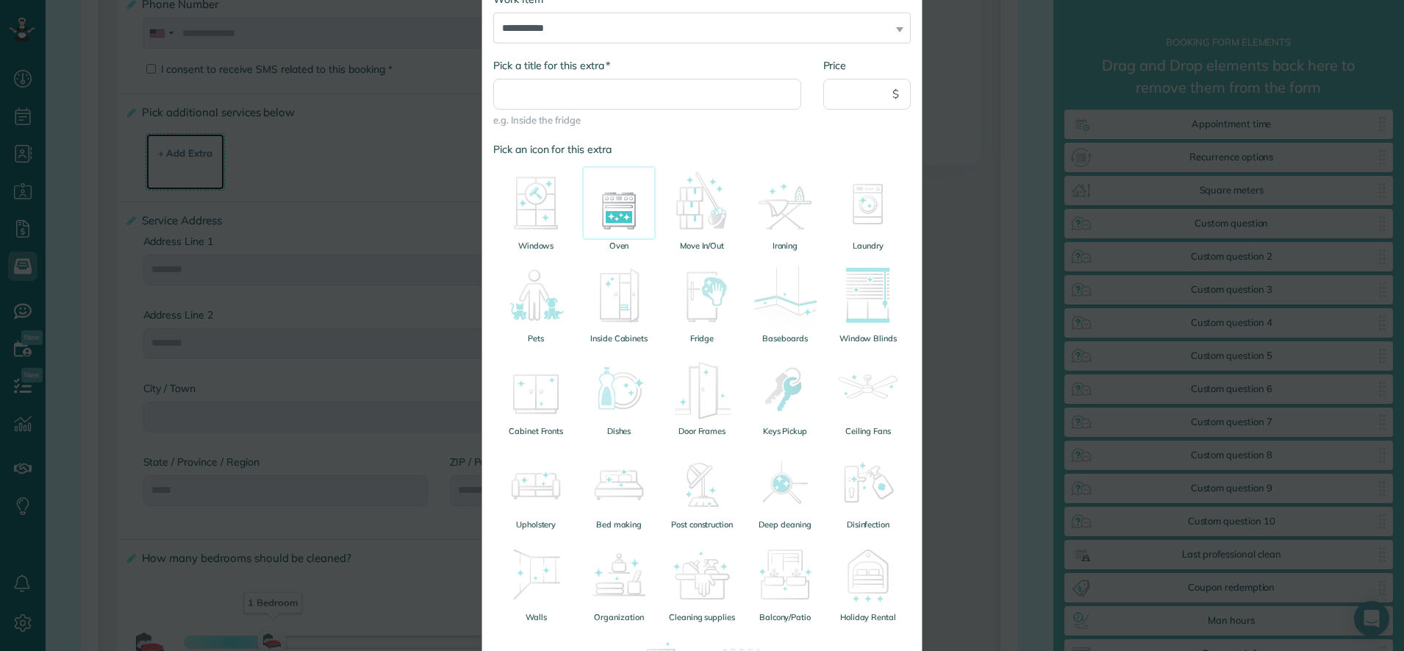
scroll to position [273, 0]
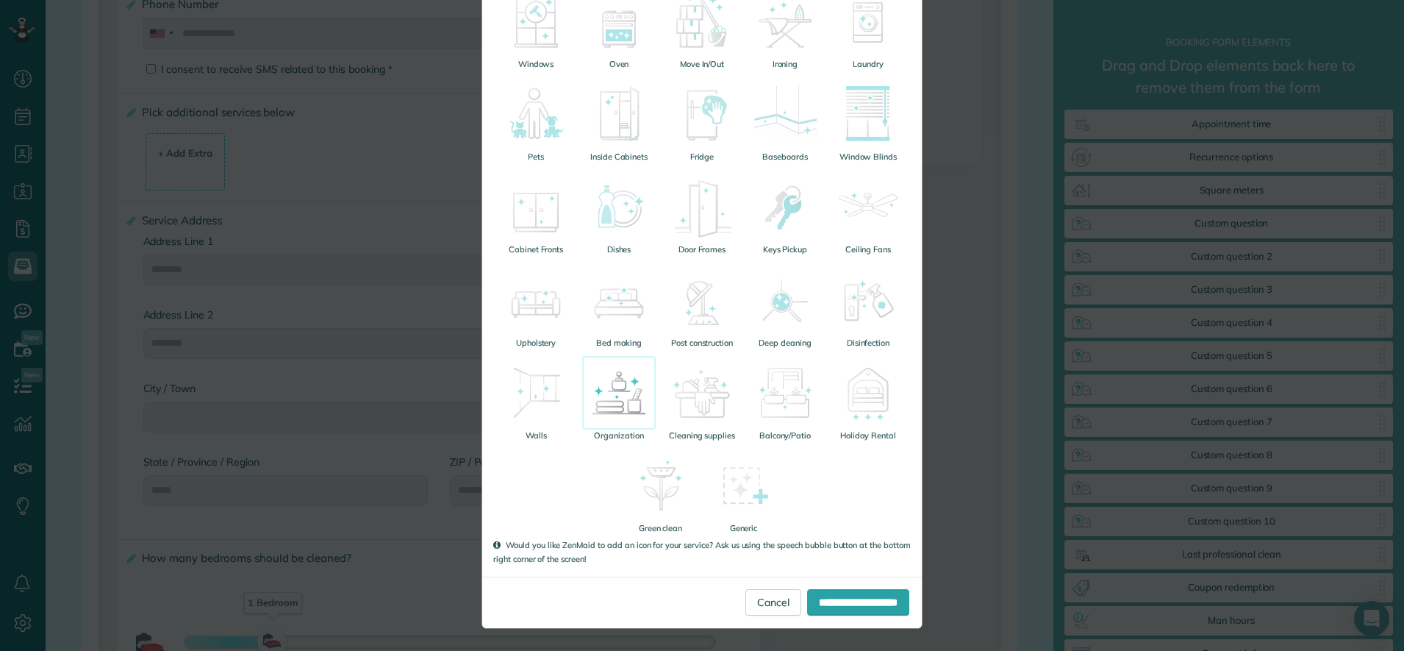
click at [619, 403] on img at bounding box center [619, 393] width 74 height 74
click at [834, 598] on input "**********" at bounding box center [858, 602] width 102 height 26
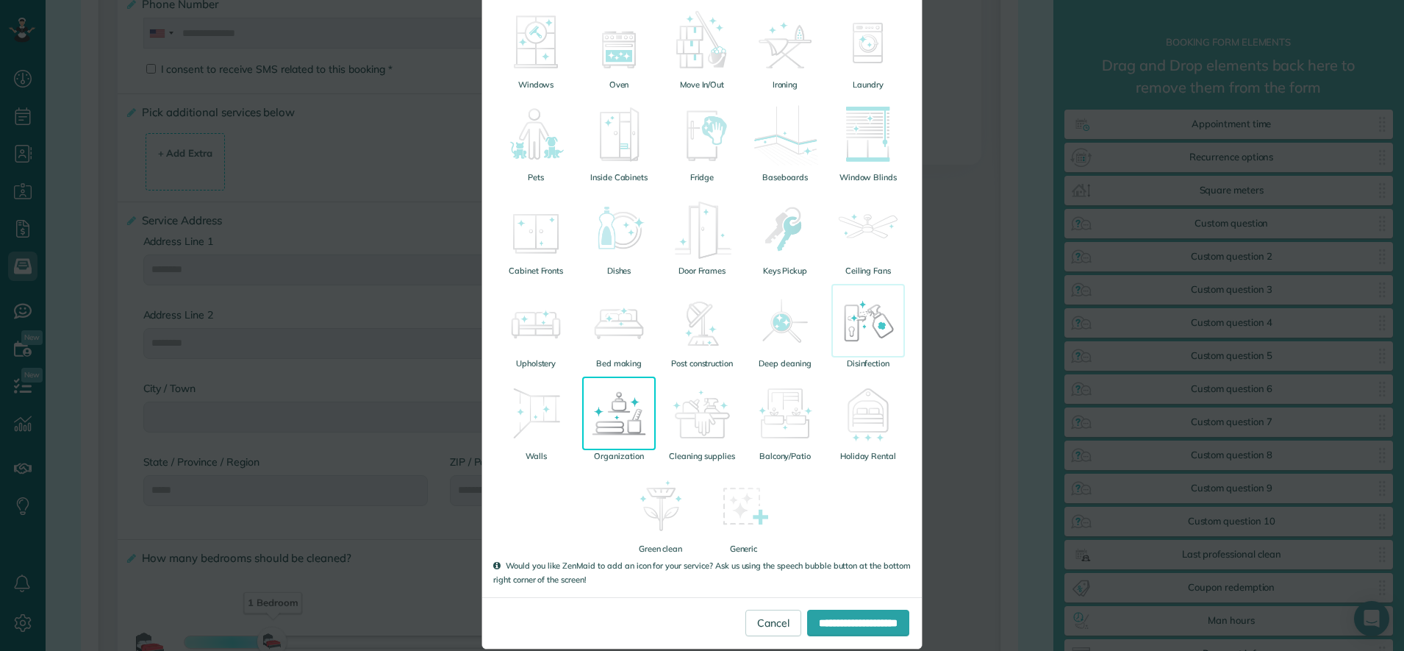
scroll to position [0, 0]
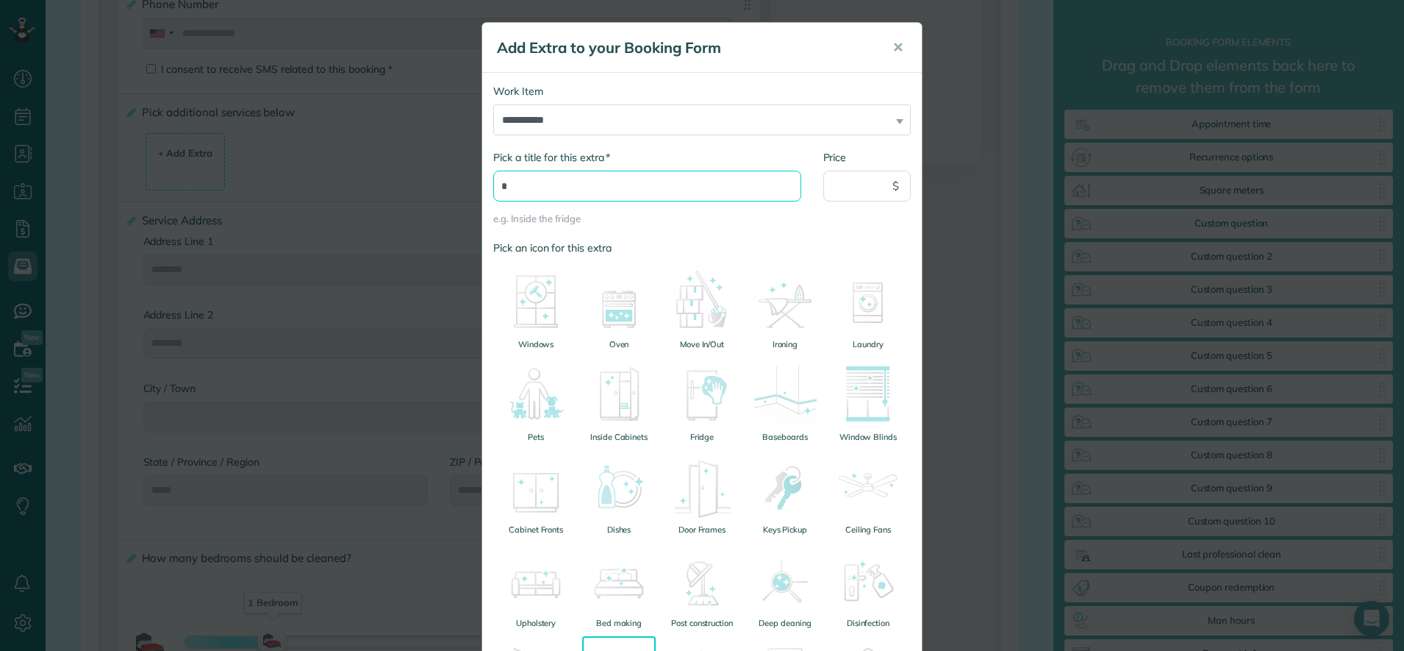
type input "*"
click at [728, 113] on select "**********" at bounding box center [702, 119] width 418 height 31
click at [680, 126] on select "**********" at bounding box center [702, 119] width 418 height 31
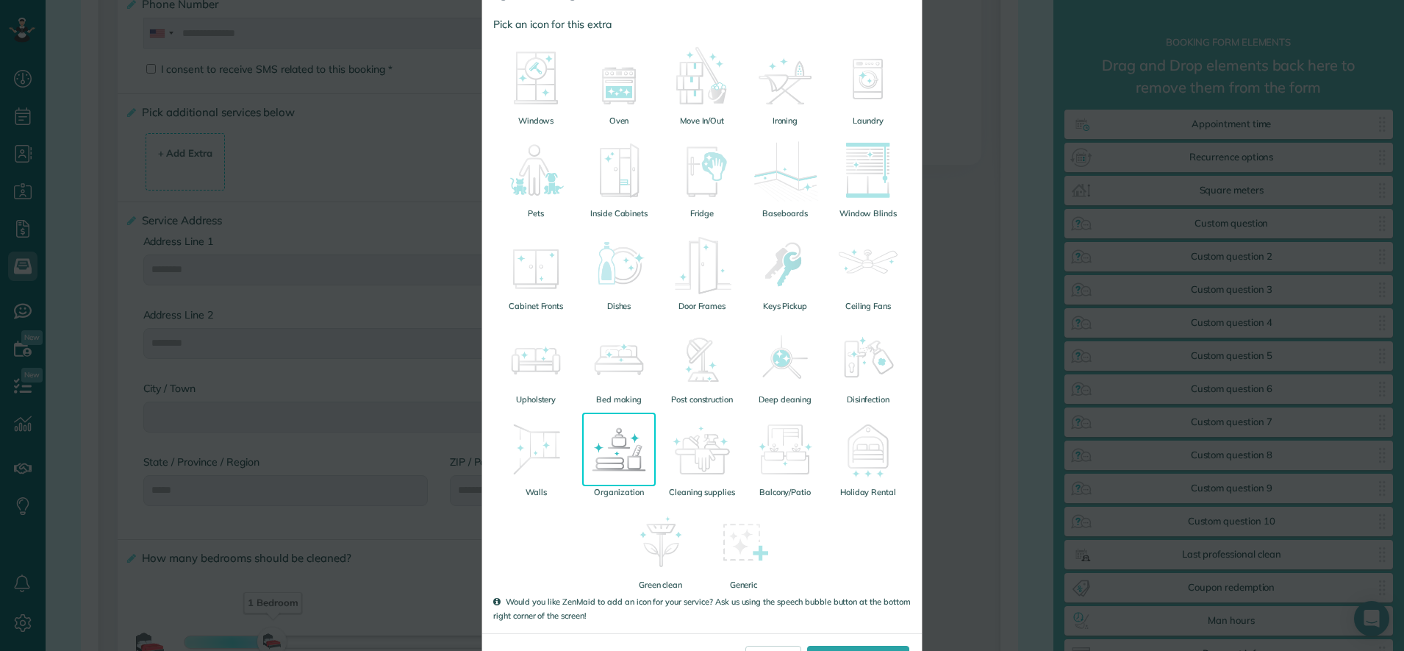
scroll to position [280, 0]
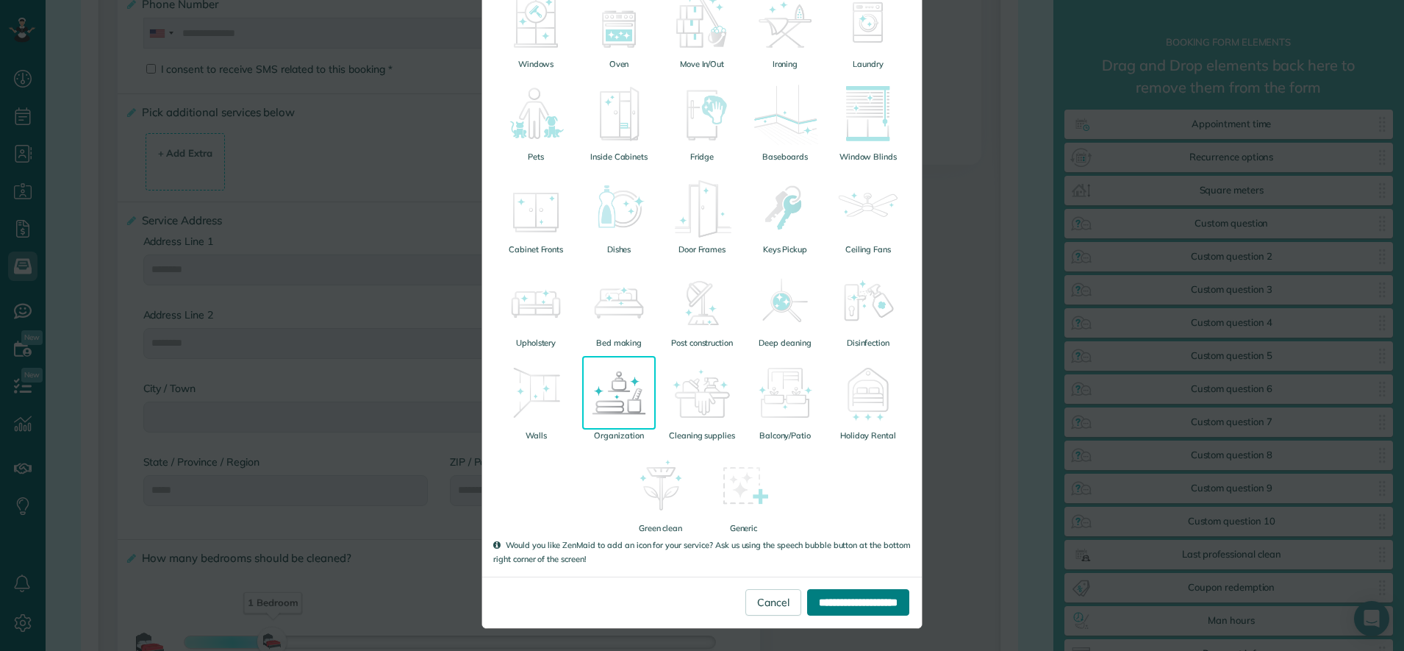
click at [837, 600] on input "**********" at bounding box center [858, 602] width 102 height 26
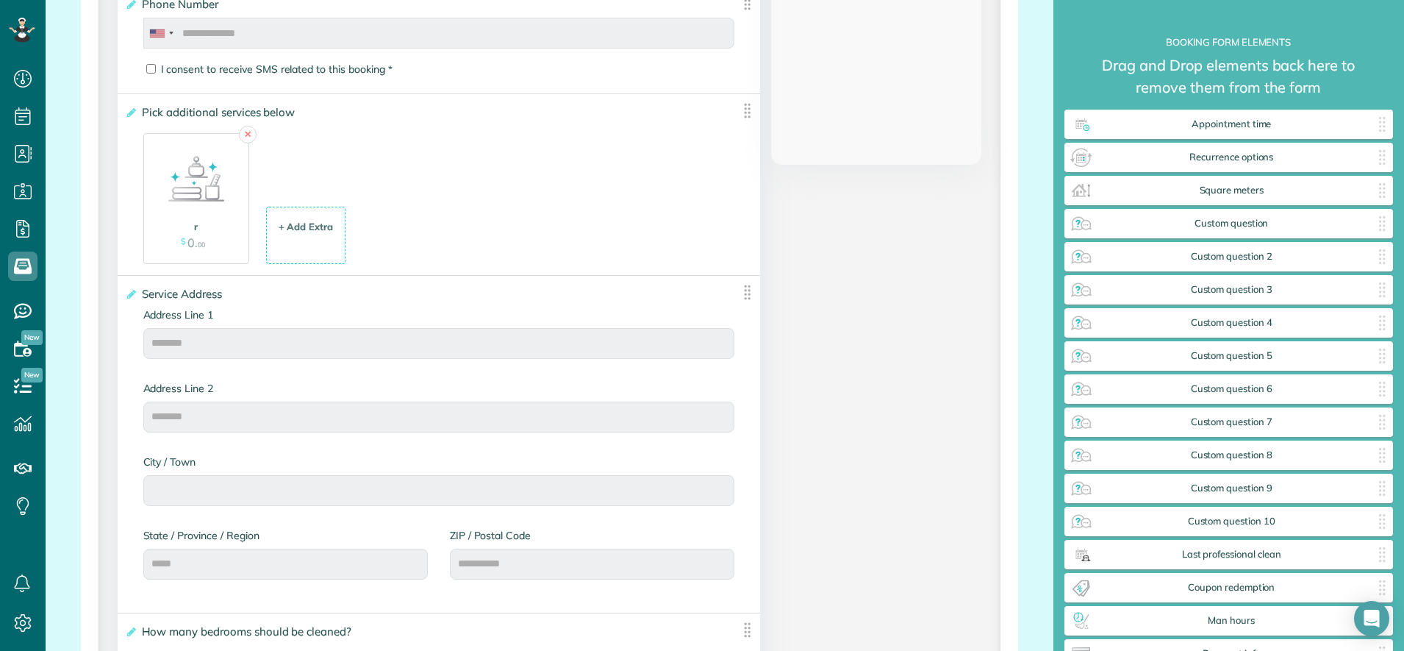
scroll to position [0, 0]
click at [190, 190] on img at bounding box center [197, 179] width 74 height 74
click at [226, 193] on img at bounding box center [197, 179] width 74 height 74
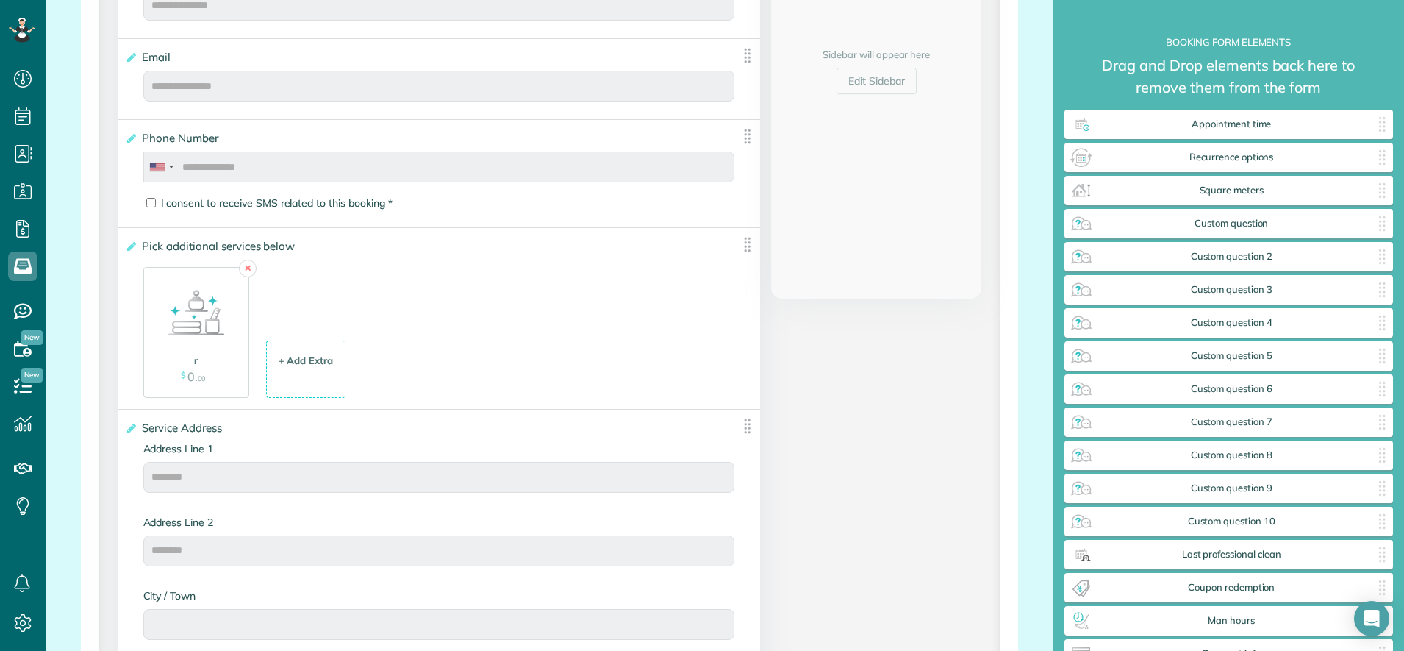
scroll to position [454, 0]
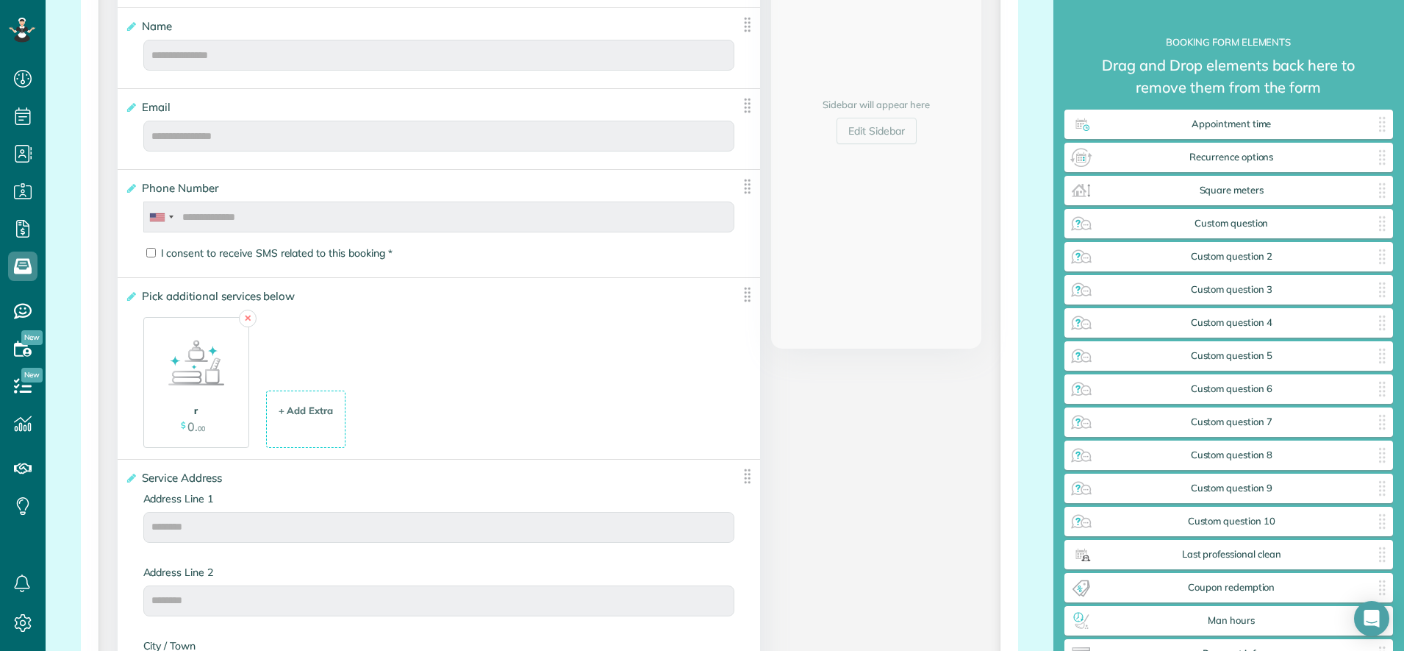
click at [199, 343] on img at bounding box center [197, 363] width 74 height 74
click at [212, 368] on img at bounding box center [197, 363] width 74 height 74
click at [212, 365] on img at bounding box center [197, 363] width 74 height 74
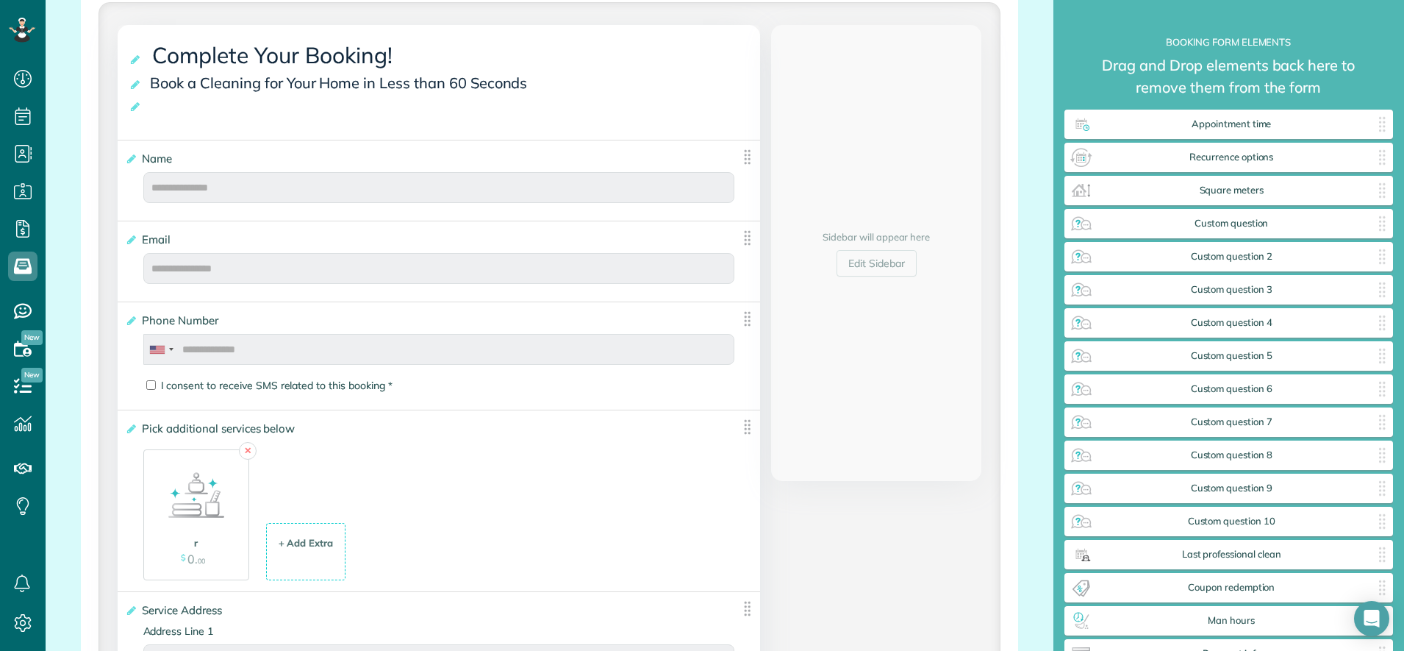
scroll to position [271, 0]
